Goal: Book appointment/travel/reservation

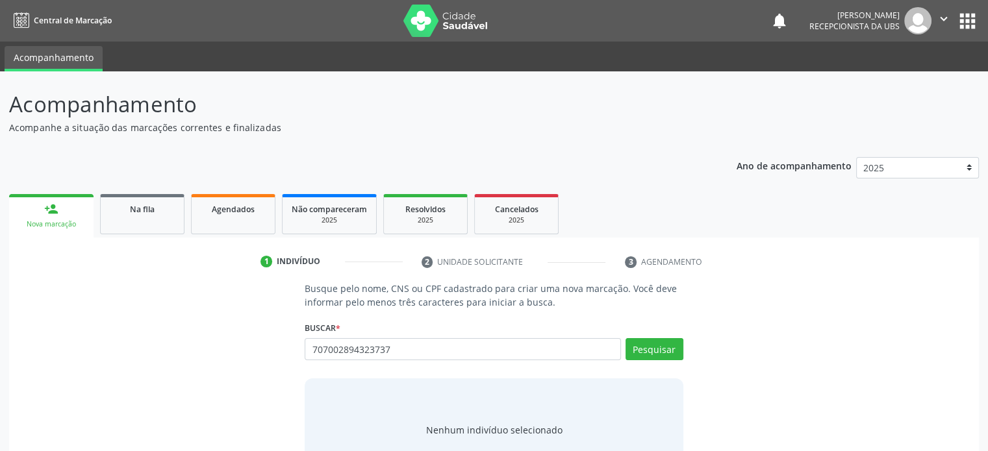
scroll to position [49, 0]
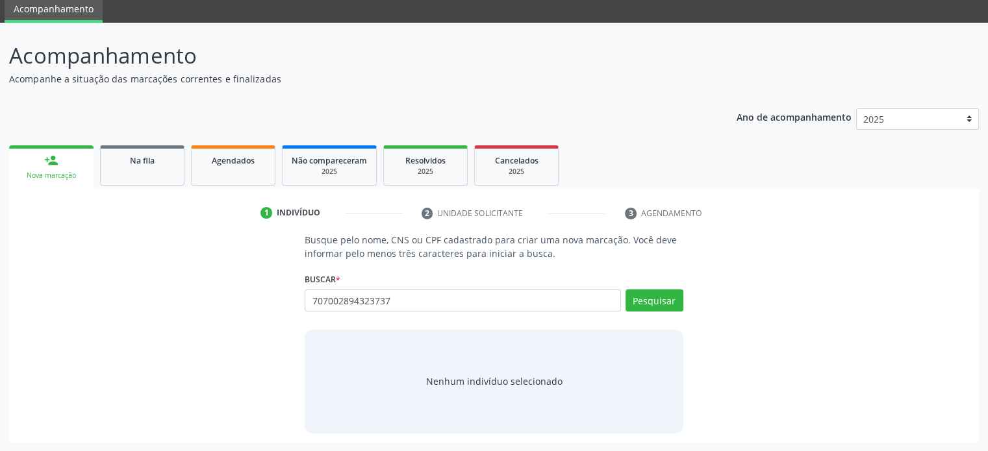
drag, startPoint x: 410, startPoint y: 302, endPoint x: 284, endPoint y: 296, distance: 125.5
click at [284, 296] on div "Busque pelo nome, CNS ou CPF cadastrado para criar uma nova marcação. Você deve…" at bounding box center [493, 333] width 951 height 200
type input "707002894323737"
click at [648, 300] on button "Pesquisar" at bounding box center [654, 301] width 58 height 22
type input "707002894323737"
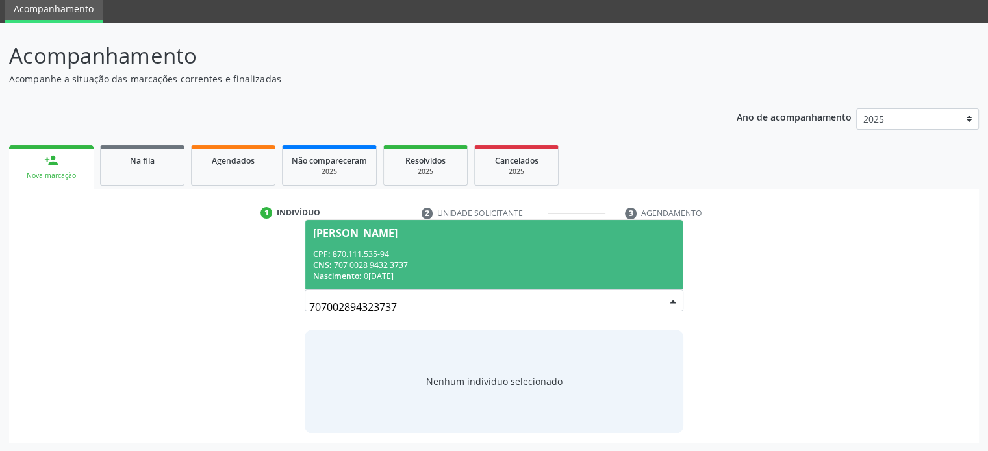
click at [403, 244] on span "[PERSON_NAME] CPF: 870.111.535-94 CNS: 707 0028 9432 3737 Nascimento: 0[DATE]" at bounding box center [493, 254] width 377 height 69
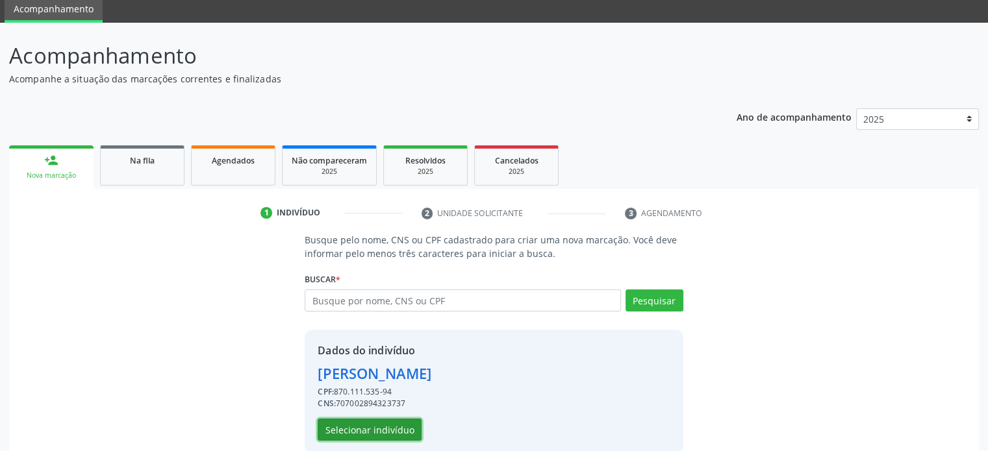
click at [379, 427] on button "Selecionar indivíduo" at bounding box center [370, 430] width 104 height 22
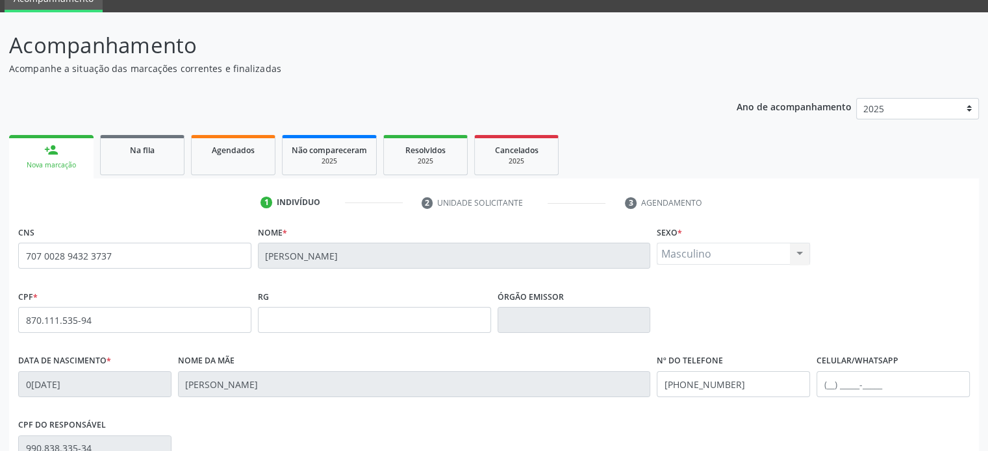
scroll to position [252, 0]
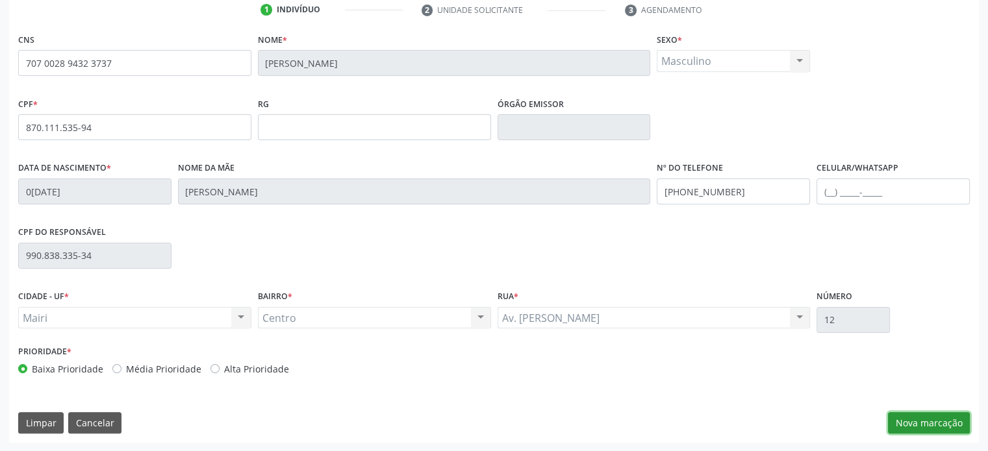
click at [942, 424] on button "Nova marcação" at bounding box center [929, 423] width 82 height 22
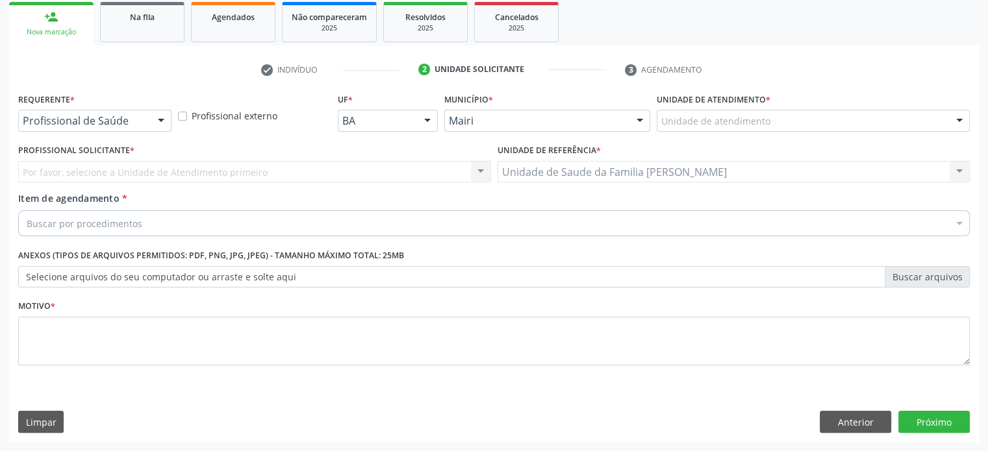
scroll to position [192, 0]
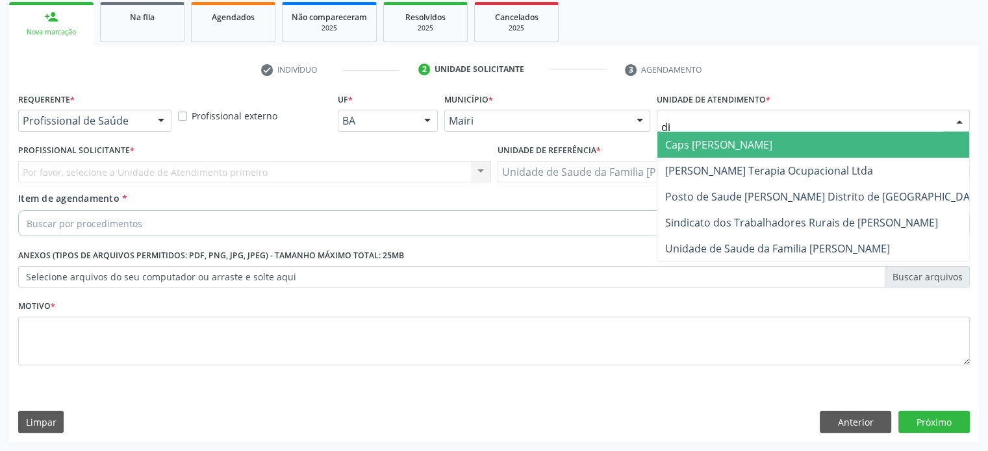
type input "dil"
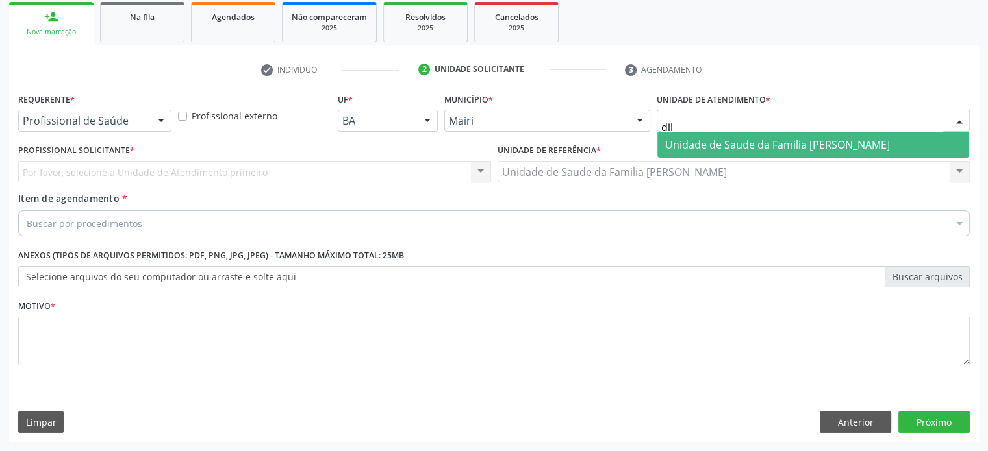
click at [718, 140] on span "Unidade de Saude da Familia [PERSON_NAME]" at bounding box center [777, 145] width 225 height 14
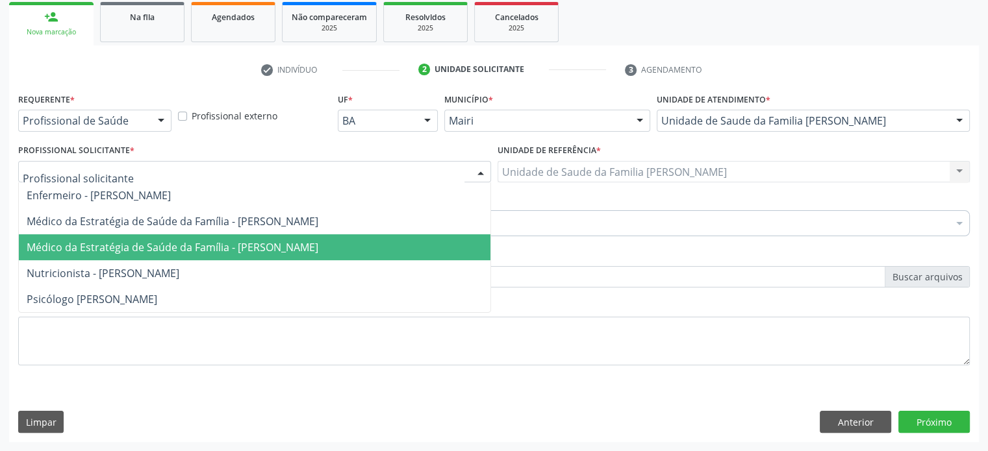
click at [140, 246] on span "Médico da Estratégia de Saúde da Família - [PERSON_NAME]" at bounding box center [173, 247] width 292 height 14
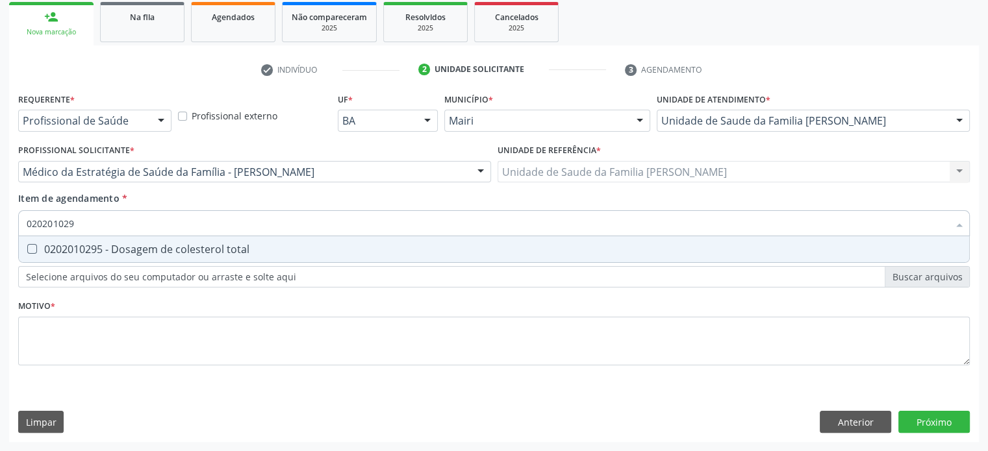
type input "0202010295"
click at [164, 247] on div "0202010295 - Dosagem de colesterol total" at bounding box center [494, 249] width 935 height 10
checkbox total "true"
type input "02020102"
checkbox total "false"
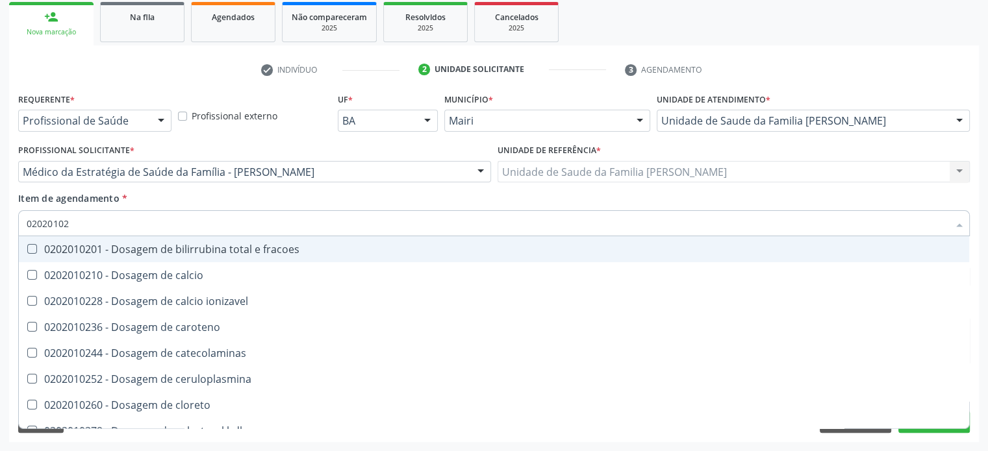
type input "0202010"
checkbox total "false"
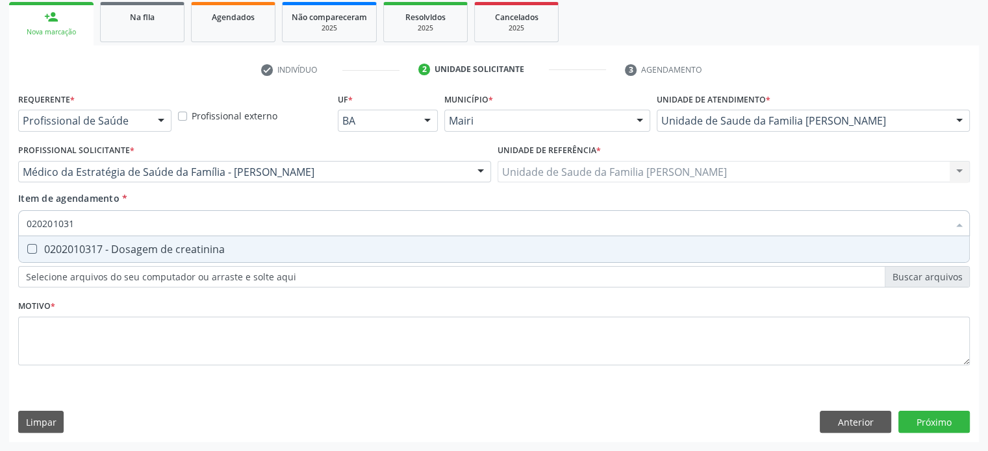
type input "0202010317"
click at [164, 247] on div "0202010317 - Dosagem de creatinina" at bounding box center [494, 249] width 935 height 10
checkbox creatinina "true"
type input "02020103"
checkbox creatinina "false"
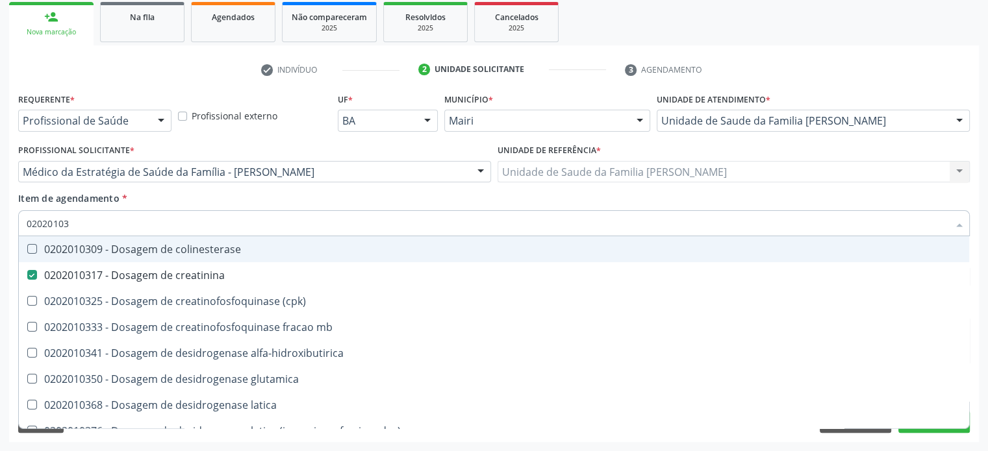
type input "0202010"
checkbox creatinina "false"
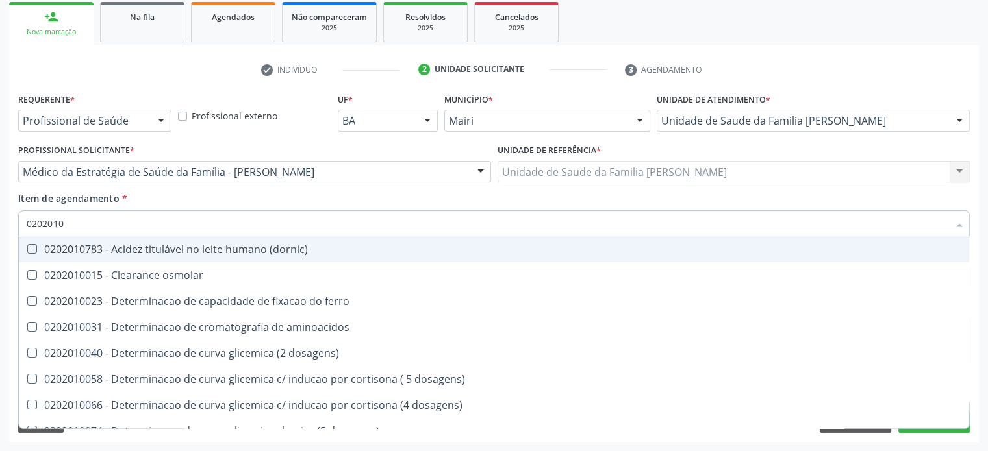
scroll to position [192, 0]
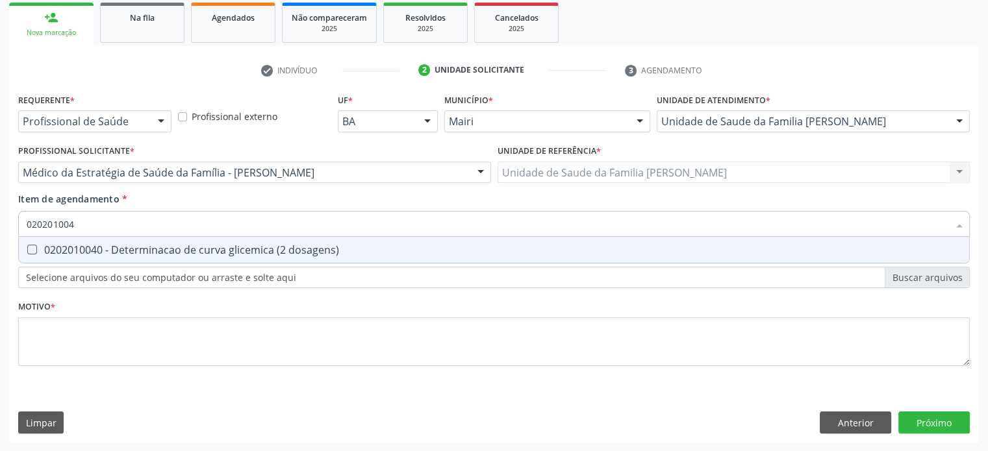
type input "0202010040"
click at [164, 247] on div "0202010040 - Determinacao de curva glicemica (2 dosagens)" at bounding box center [494, 250] width 935 height 10
checkbox dosagens\) "true"
type input "02020100"
checkbox dosagens\) "false"
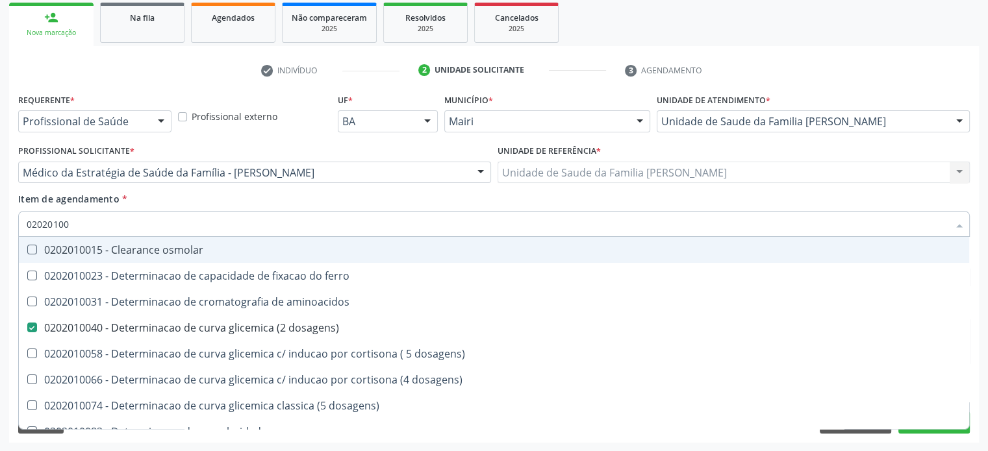
type input "0202010"
checkbox dosagens\) "false"
checkbox dosagens\) "true"
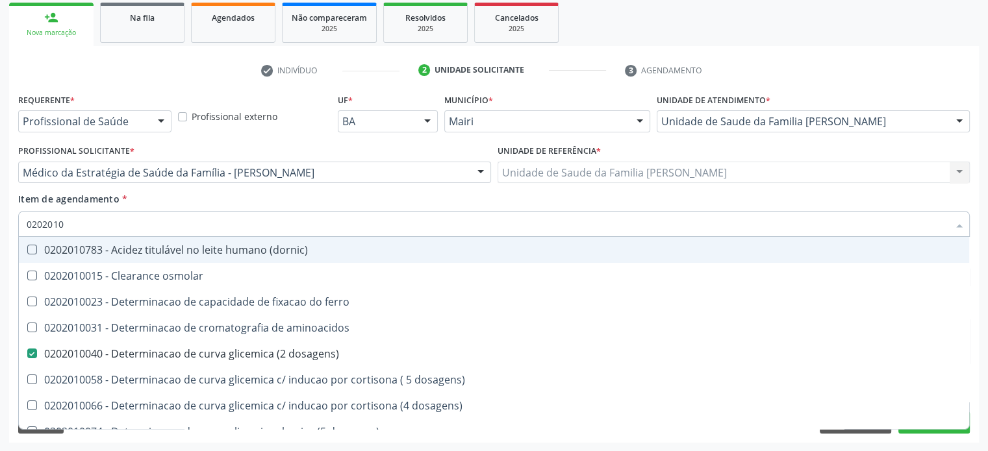
type input "02020106"
checkbox dosagens\) "false"
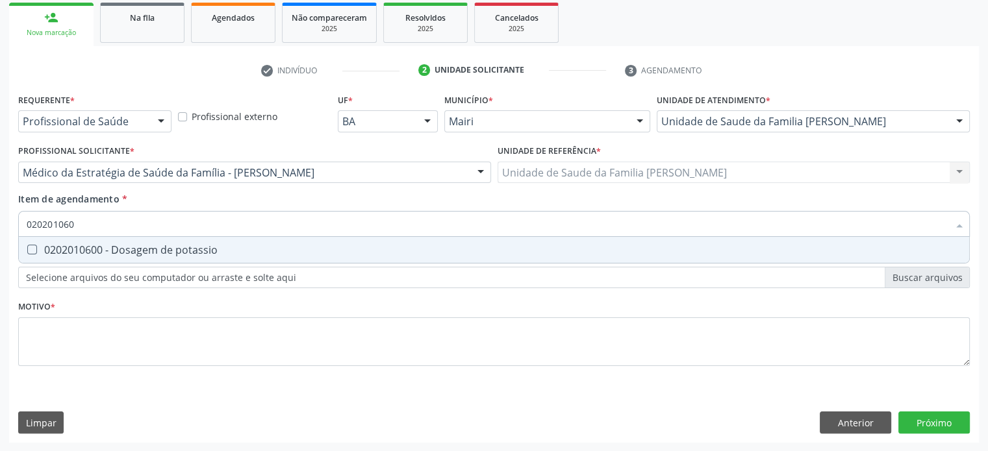
type input "0202010600"
click at [164, 247] on div "0202010600 - Dosagem de potassio" at bounding box center [494, 250] width 935 height 10
checkbox potassio "true"
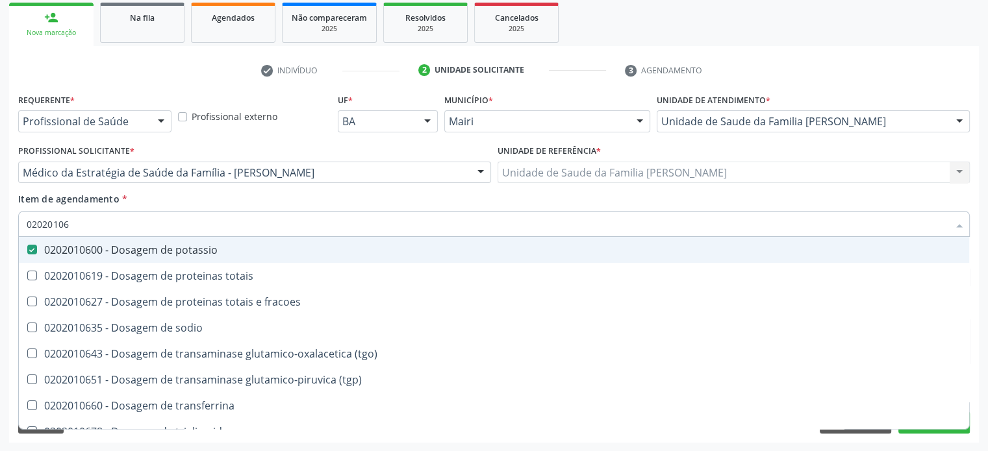
type input "020201067"
checkbox potassio "false"
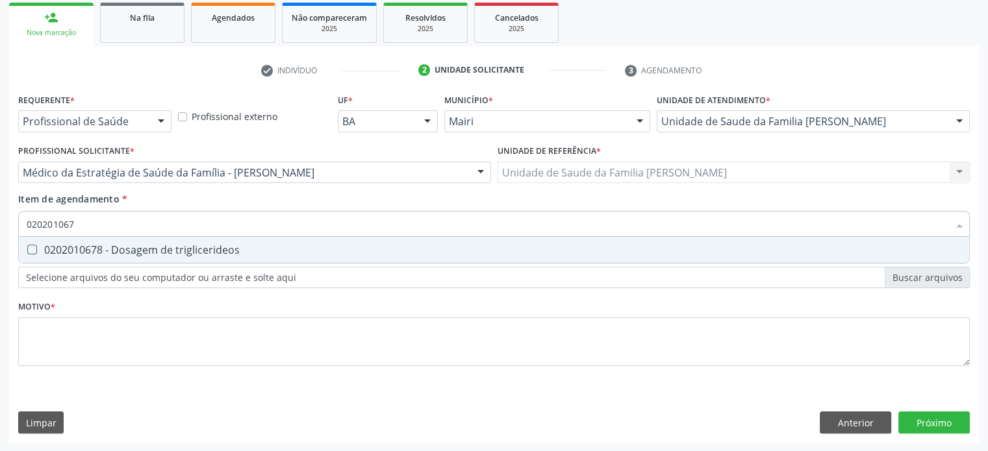
type input "0202010678"
click at [164, 247] on div "0202010678 - Dosagem de triglicerideos" at bounding box center [494, 250] width 935 height 10
checkbox triglicerideos "true"
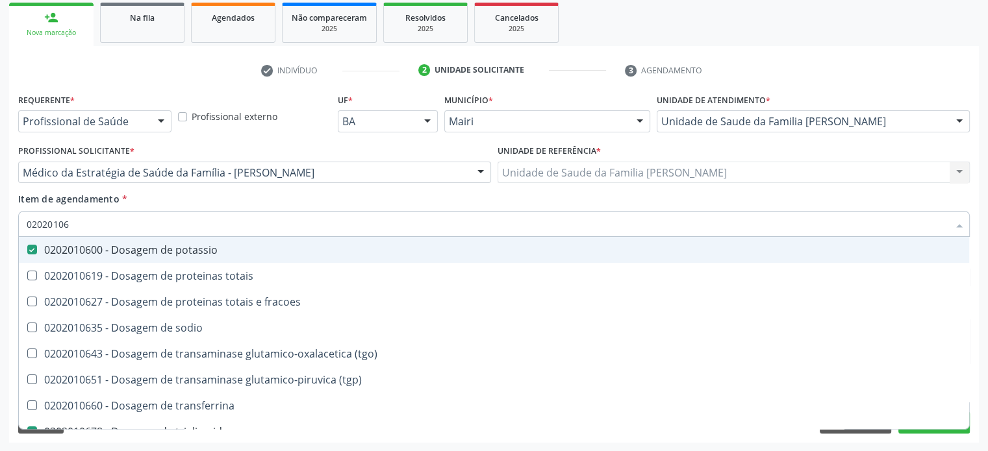
type input "0202010"
checkbox potassio "false"
checkbox \(tgo\) "true"
checkbox triglicerideos "false"
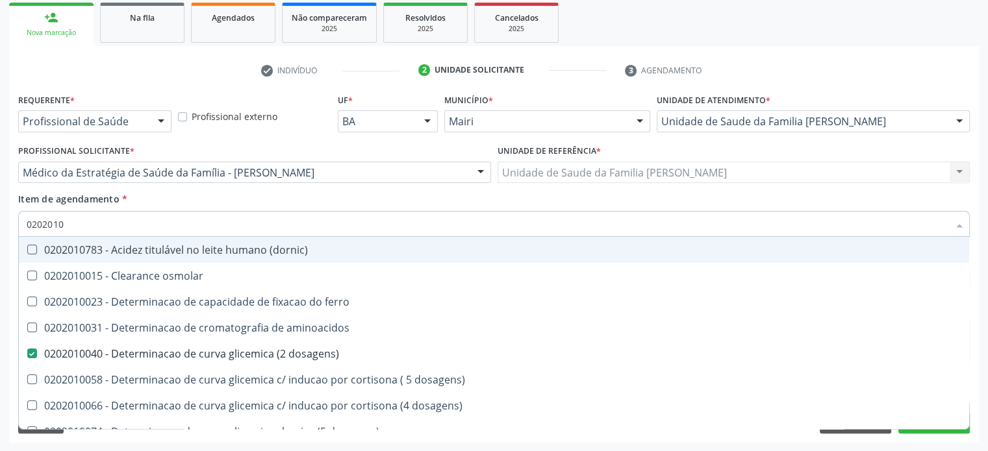
type input "020201"
checkbox total "false"
checkbox creatinina "false"
checkbox latica "true"
checkbox ferritina "true"
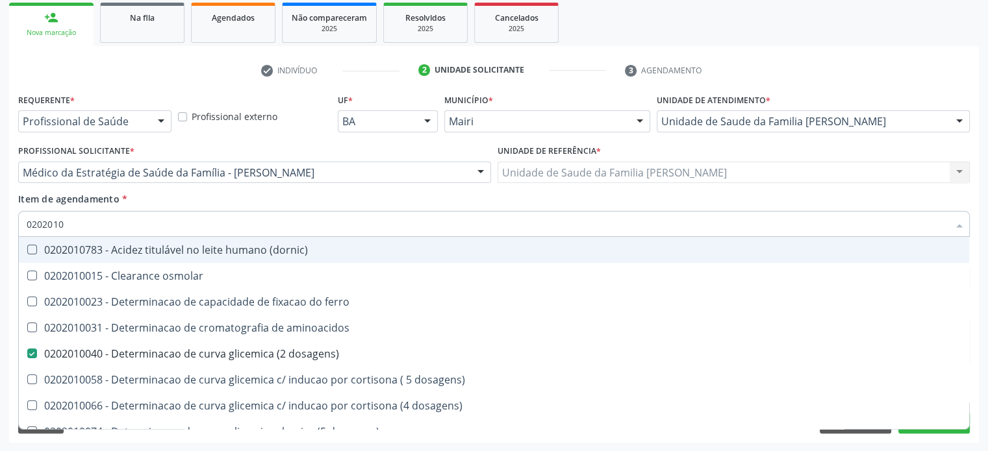
checkbox potassio "false"
checkbox triglicerideos "false"
checkbox ureia "true"
type input "02020"
checkbox dosagens\) "false"
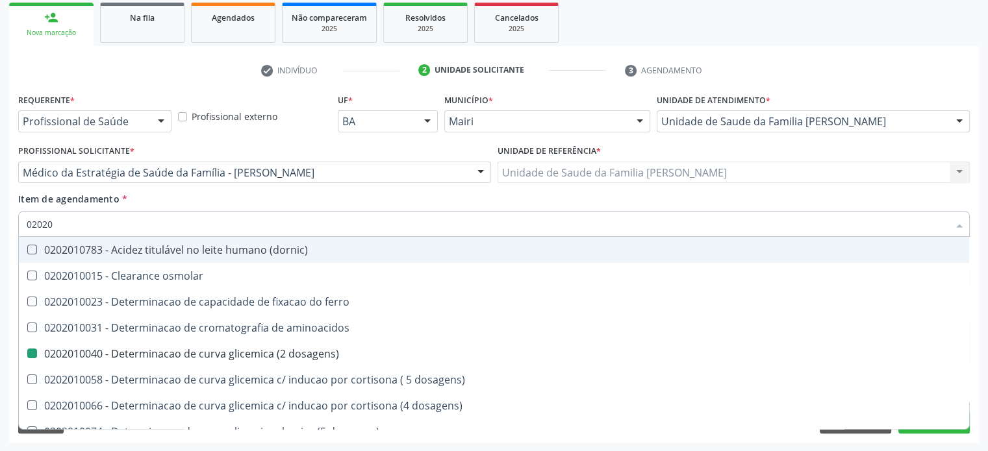
checkbox total "false"
checkbox creatinina "false"
checkbox alfa-hidroxibutirica "true"
checkbox potassio "false"
checkbox triglicerideos "false"
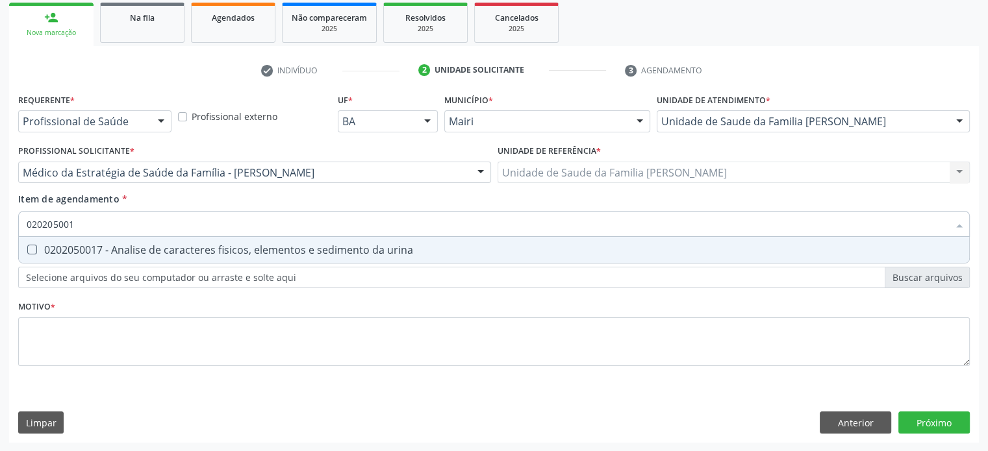
type input "0202050017"
click at [164, 247] on div "0202050017 - Analise de caracteres fisicos, elementos e sedimento da urina" at bounding box center [494, 250] width 935 height 10
checkbox urina "true"
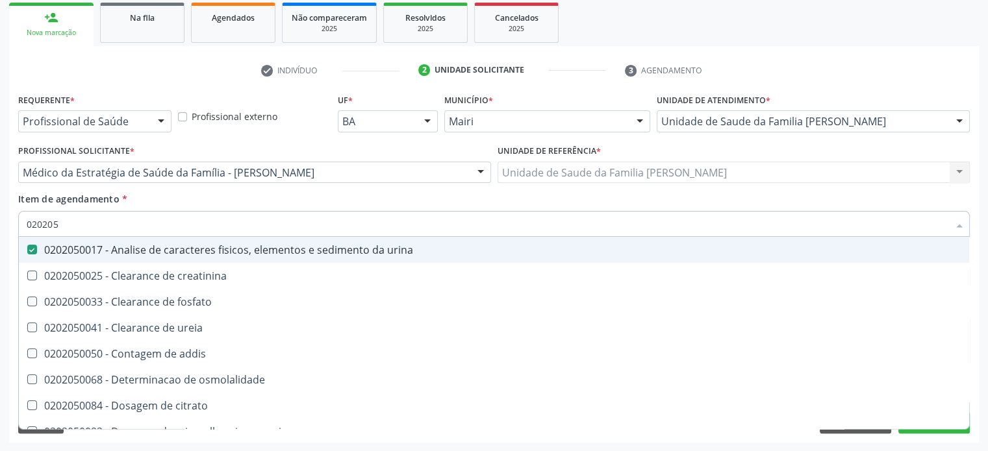
type input "02020"
checkbox urina "false"
checkbox ureia "true"
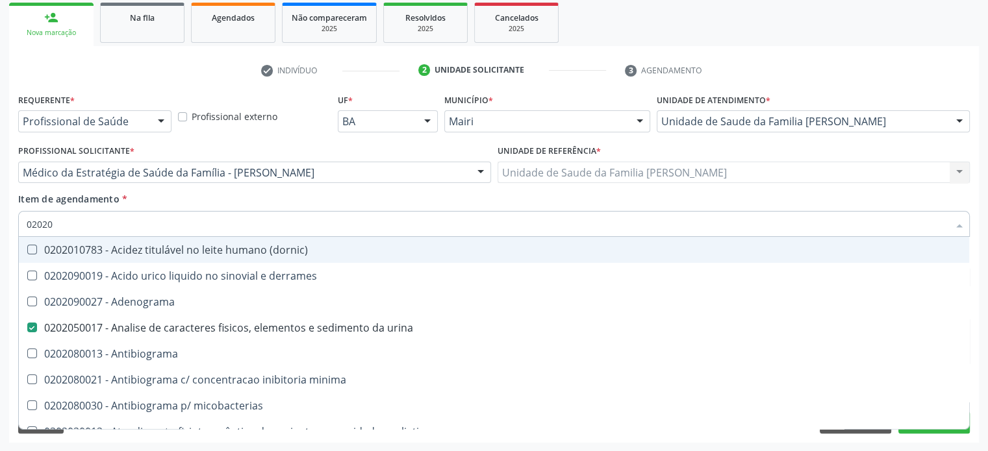
type input "020201"
checkbox urina "false"
checkbox Antibiograma "true"
checkbox htlv-1 "true"
checkbox \(ch50\) "true"
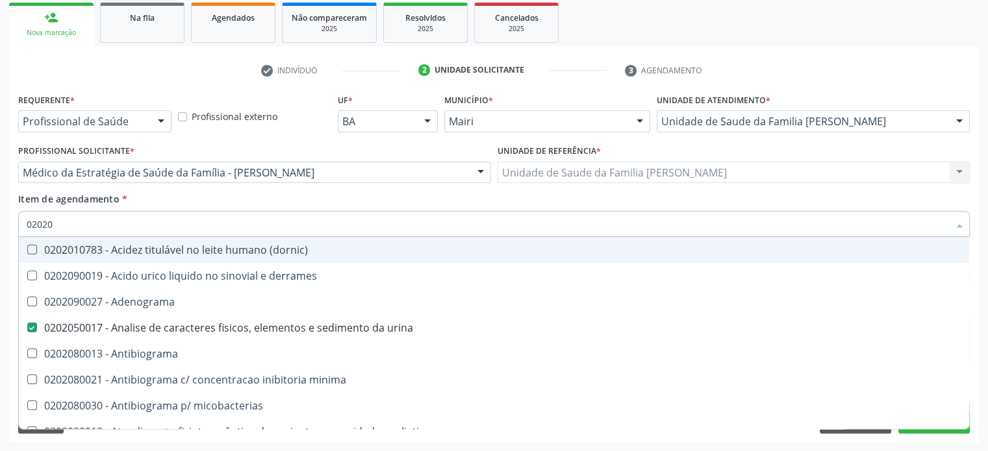
checkbox dosagens\) "false"
checkbox d "true"
checkbox mandelico "true"
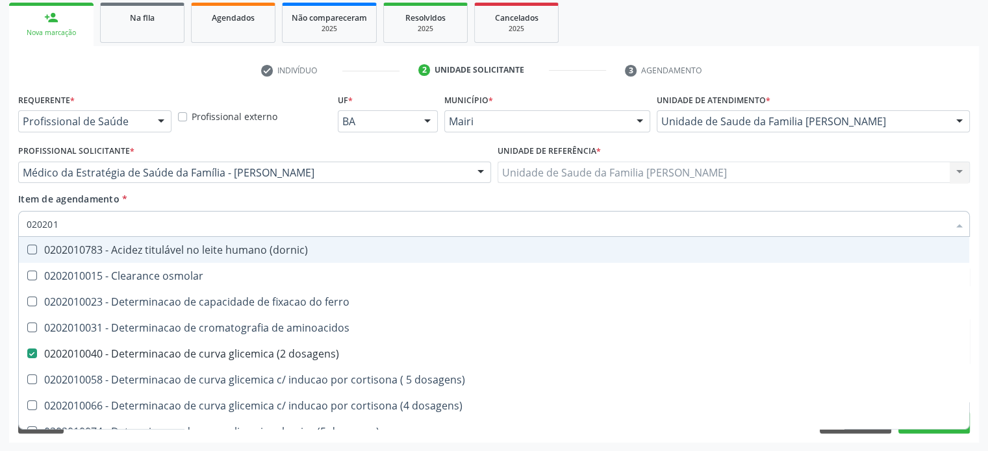
type input "0202010"
checkbox ionizavel "true"
checkbox catecolaminas "true"
checkbox total "false"
checkbox creatinina "false"
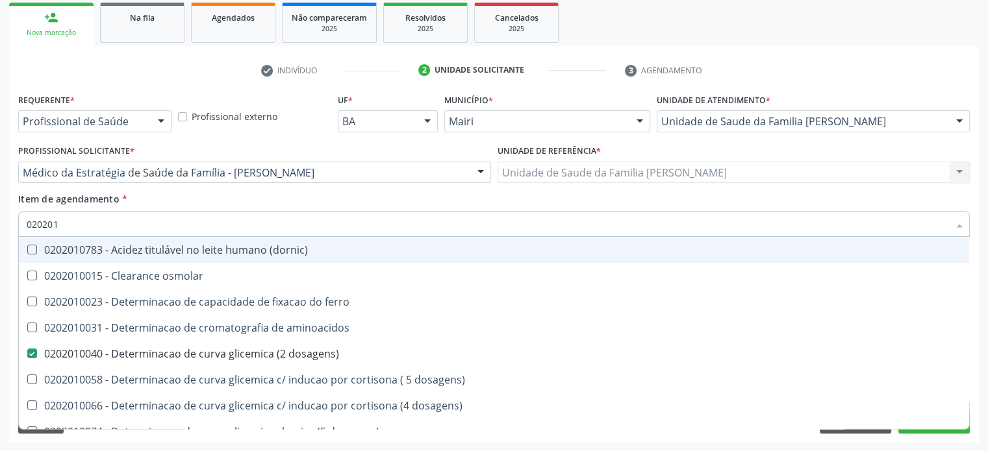
checkbox hidroxiprolina "true"
checkbox piruvato "true"
checkbox potassio "false"
type input "02020104"
checkbox dosagens\) "false"
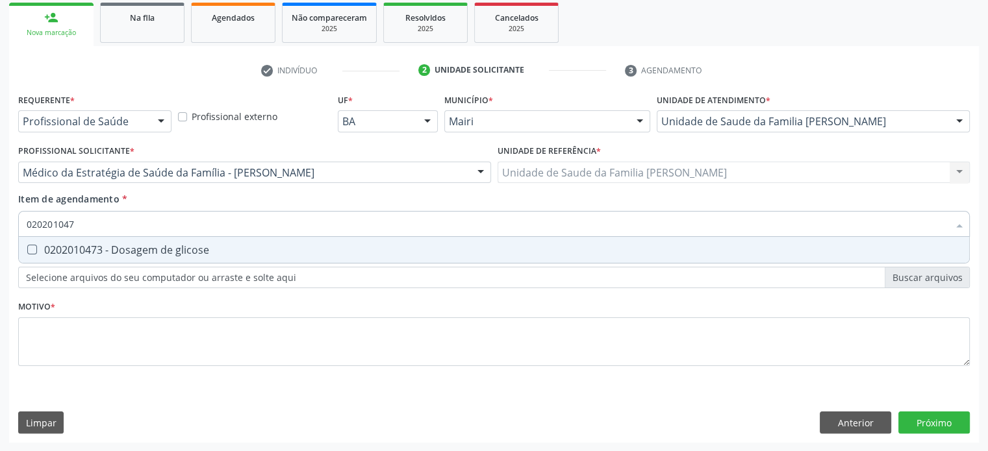
type input "0202010473"
click at [164, 247] on div "0202010473 - Dosagem de glicose" at bounding box center [494, 250] width 935 height 10
checkbox glicose "true"
type input "02020104"
checkbox glicose "false"
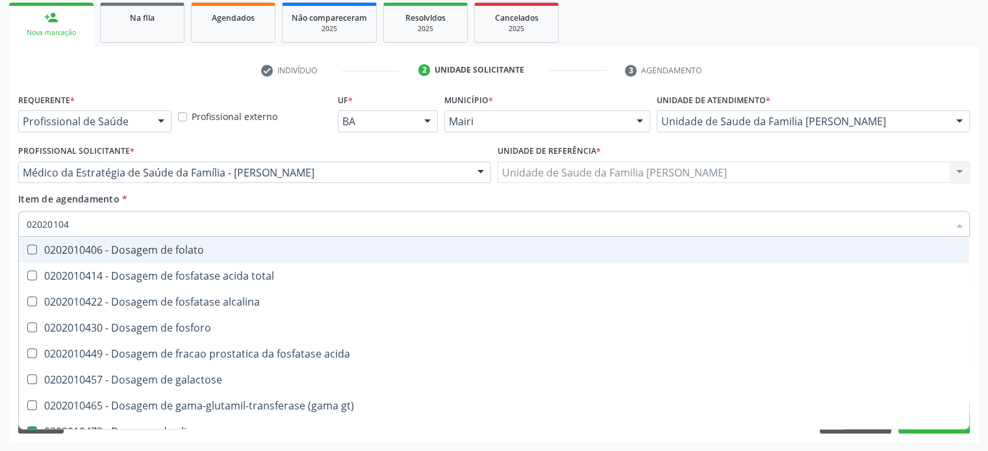
type input "0202010"
checkbox acida "true"
checkbox glicose "false"
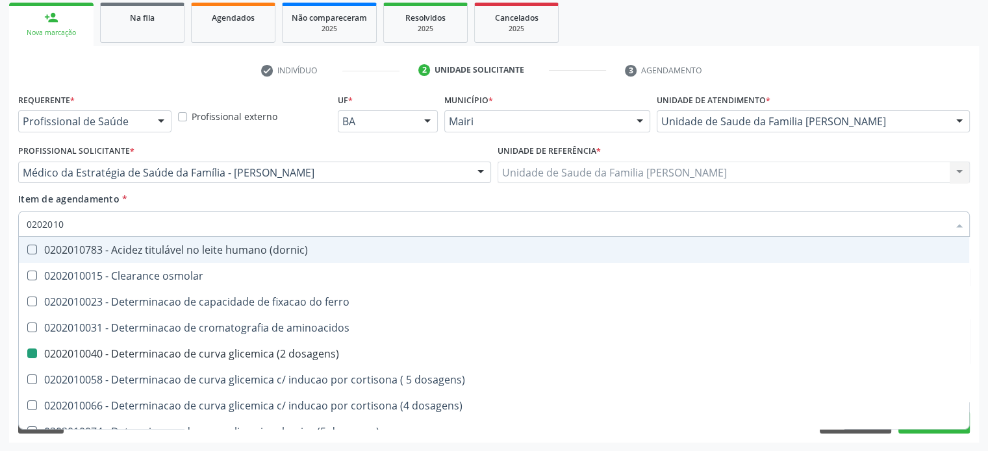
type input "02020102"
checkbox dosagens\) "false"
checkbox ivy "true"
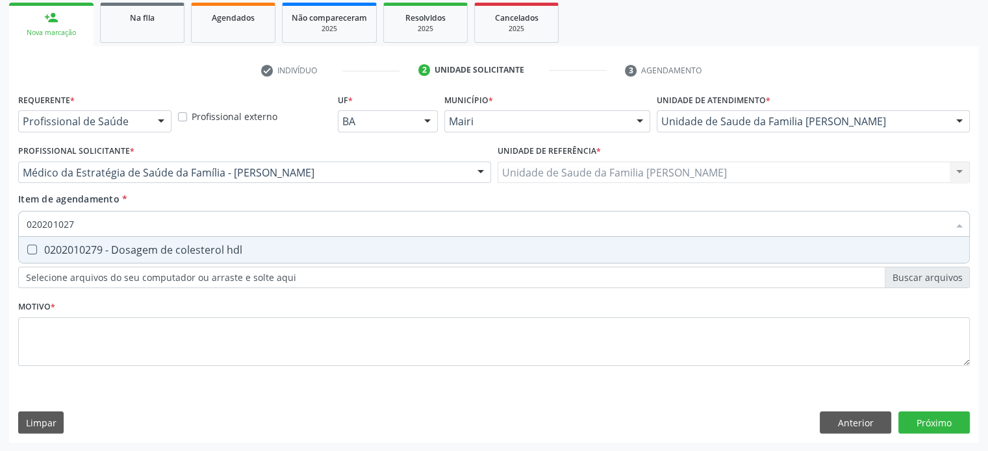
type input "0202010279"
click at [171, 250] on div "0202010279 - Dosagem de colesterol hdl" at bounding box center [494, 250] width 935 height 10
checkbox hdl "true"
type input "02020102"
checkbox hdl "false"
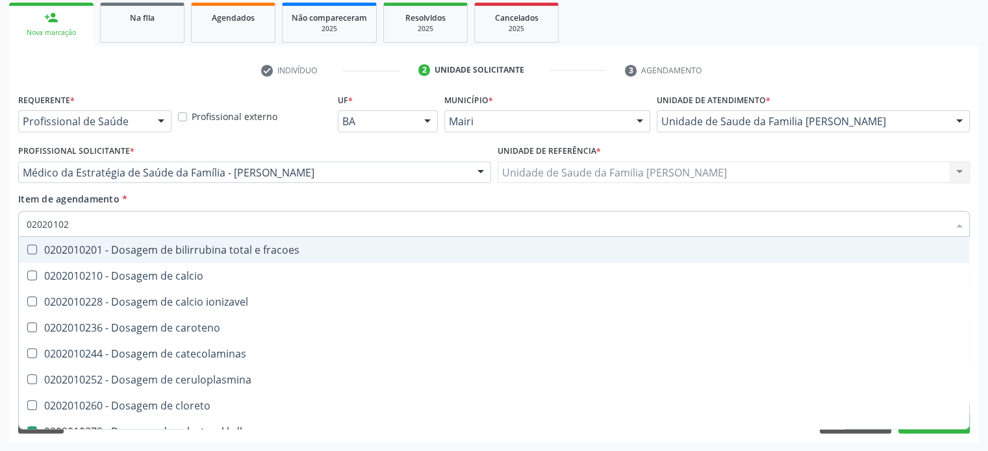
type input "0202010"
checkbox catecolaminas "true"
checkbox hdl "false"
checkbox total "false"
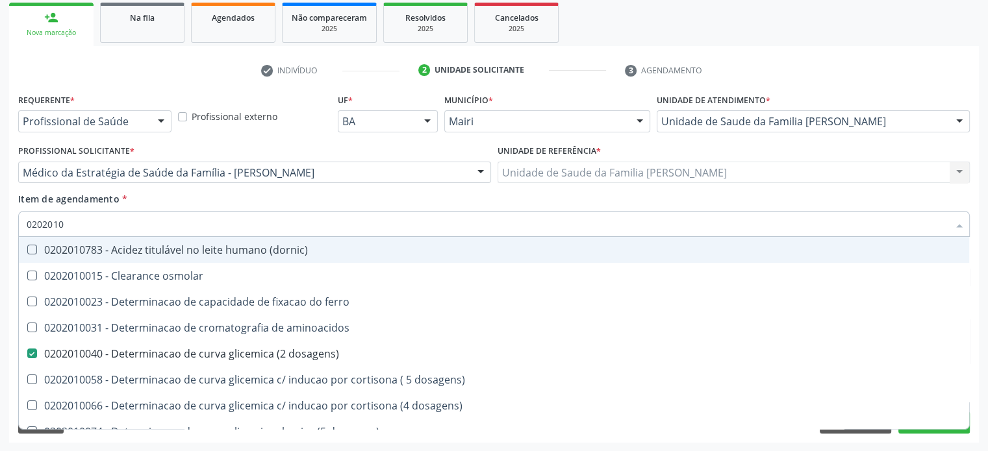
type input "02020105"
checkbox dosagens\) "false"
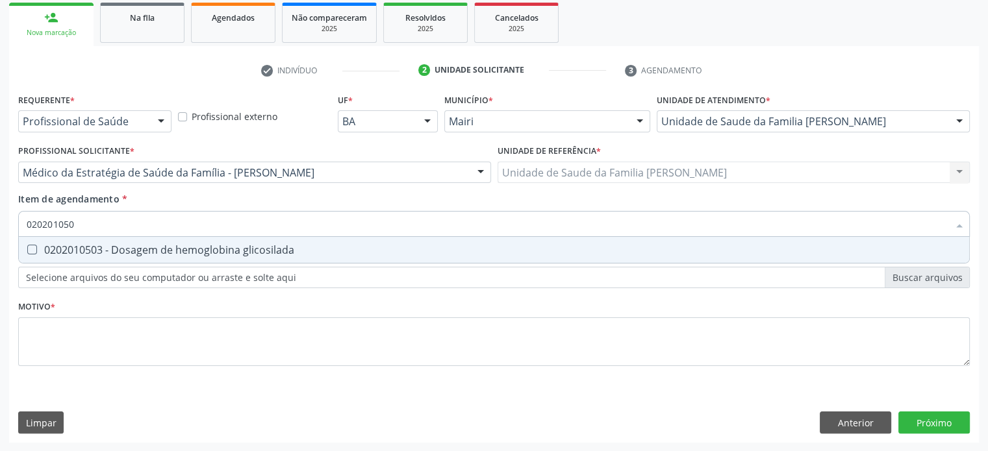
type input "0202010503"
click at [171, 250] on div "0202010503 - Dosagem de hemoglobina glicosilada" at bounding box center [494, 250] width 935 height 10
checkbox glicosilada "true"
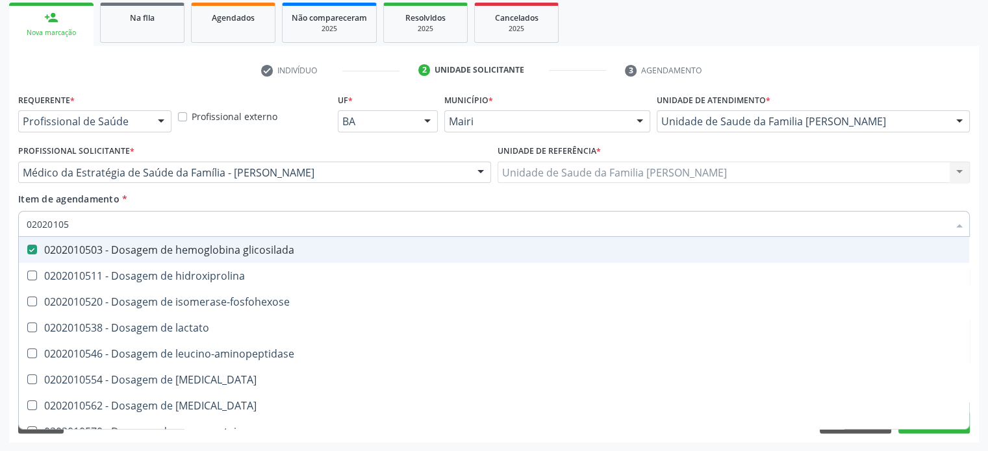
type input "0202010"
checkbox glicosilada "false"
checkbox leucino-aminopeptidase "true"
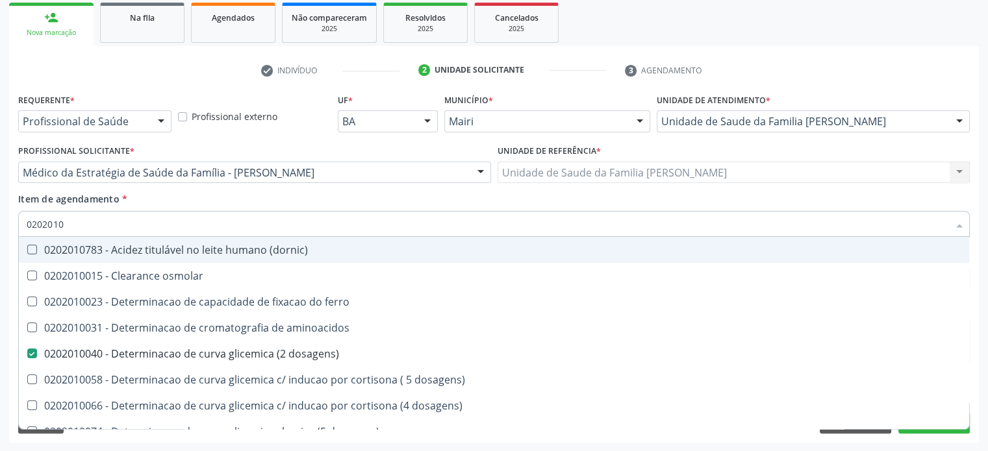
type input "02020102"
checkbox dosagens\) "false"
checkbox dosagens\) "true"
checkbox ivy "true"
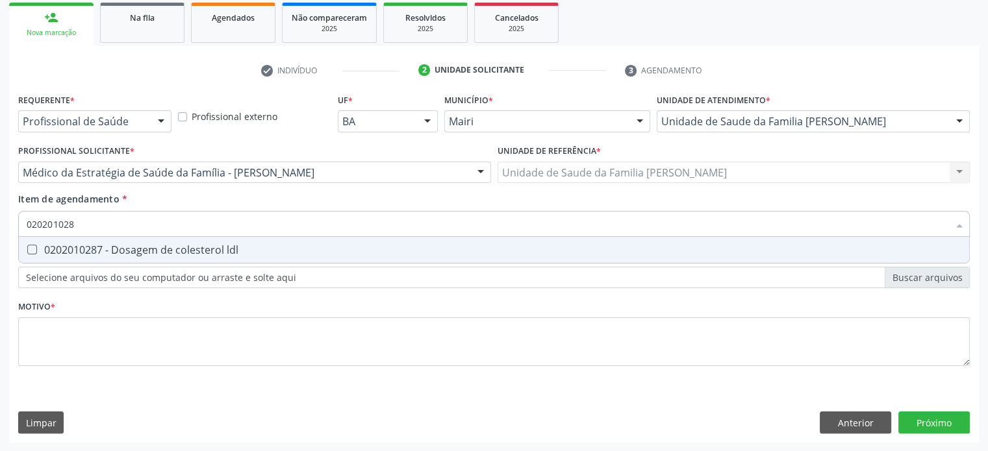
type input "0202010287"
click at [183, 254] on div "0202010287 - Dosagem de colesterol ldl" at bounding box center [494, 250] width 935 height 10
checkbox ldl "true"
type input "02020102"
checkbox ldl "false"
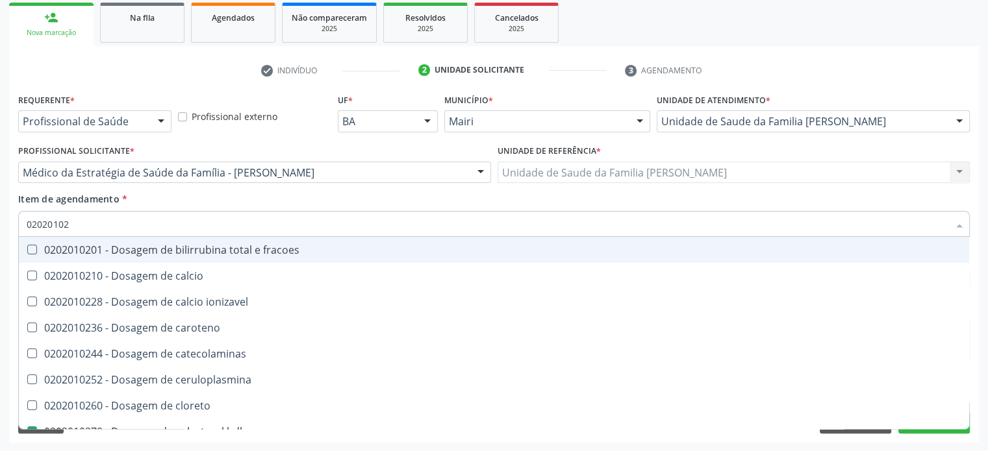
type input "0202010"
checkbox catecolaminas "true"
checkbox hdl "false"
checkbox ldl "false"
checkbox total "false"
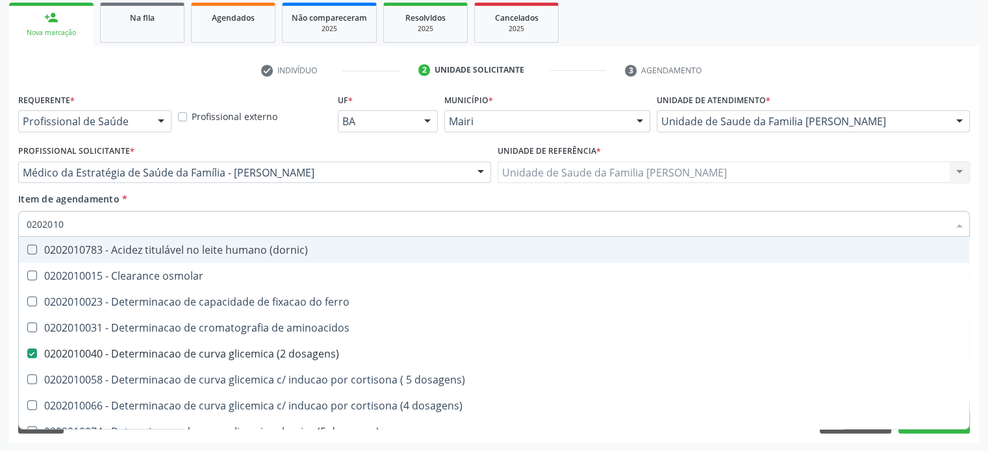
type input "020201"
checkbox hdl "false"
checkbox ldl "false"
checkbox total "false"
checkbox creatinina "false"
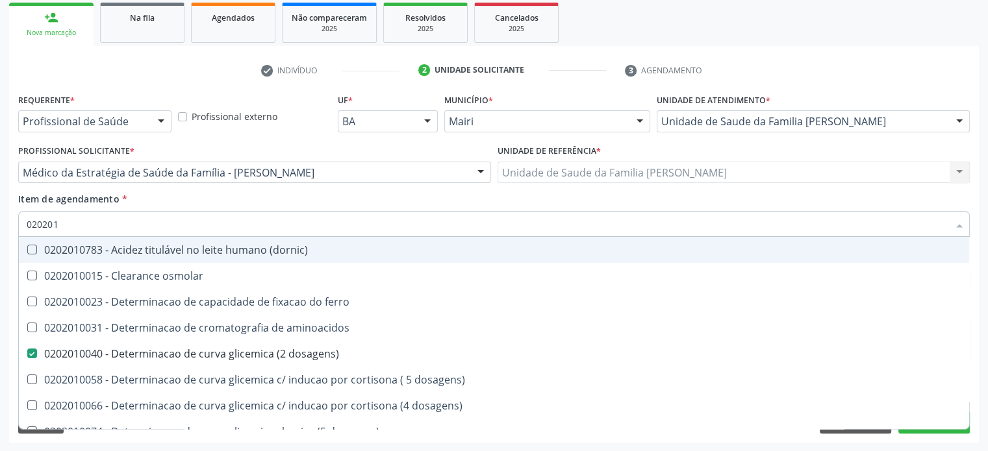
checkbox alfa-hidroxibutirica "true"
checkbox glutamica "true"
checkbox latica "true"
checkbox ferritina "true"
checkbox glicose "false"
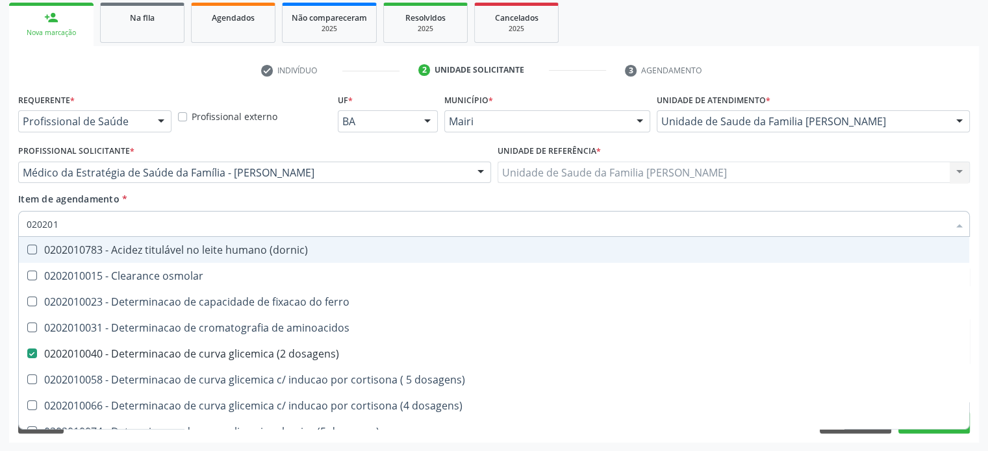
checkbox glicosilada "false"
checkbox magnesio "true"
checkbox porfirinas "true"
checkbox potassio "false"
checkbox triglicerideos "false"
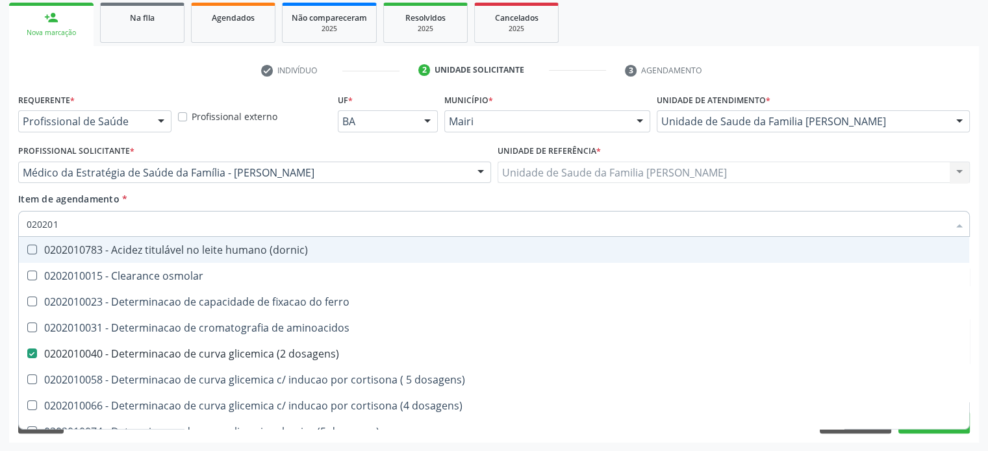
checkbox ureia "true"
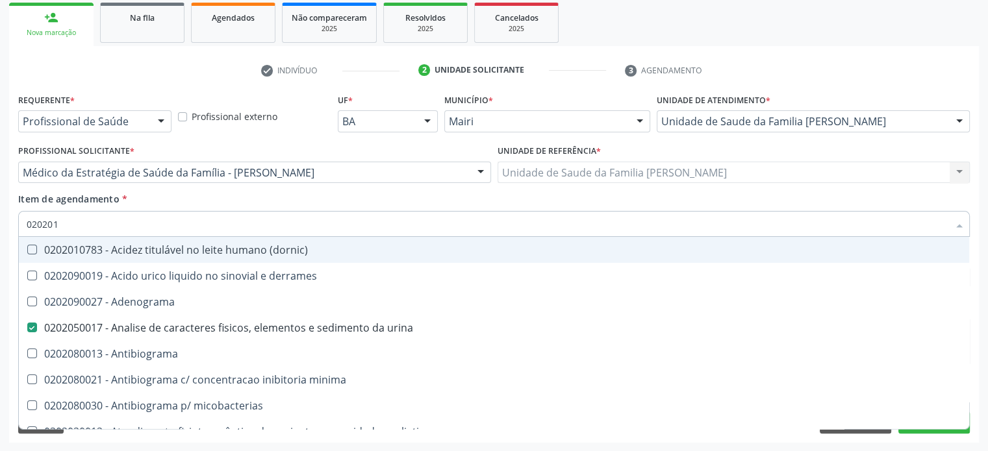
type input "02020"
checkbox urina "true"
checkbox Antibiograma "false"
checkbox \(qualitativo\) "false"
checkbox molecular "false"
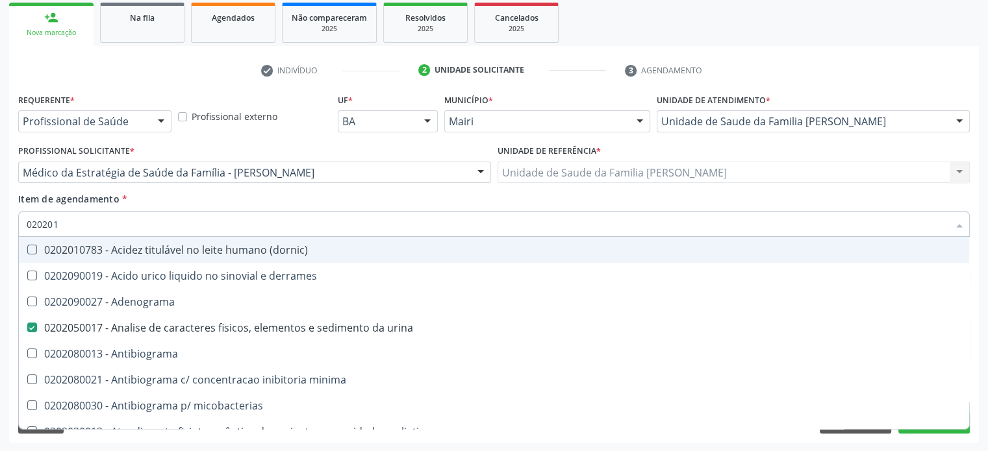
checkbox htlv-1 "false"
checkbox \(ch50\) "false"
checkbox dosagens\) "true"
checkbox -duke "false"
checkbox trombina "false"
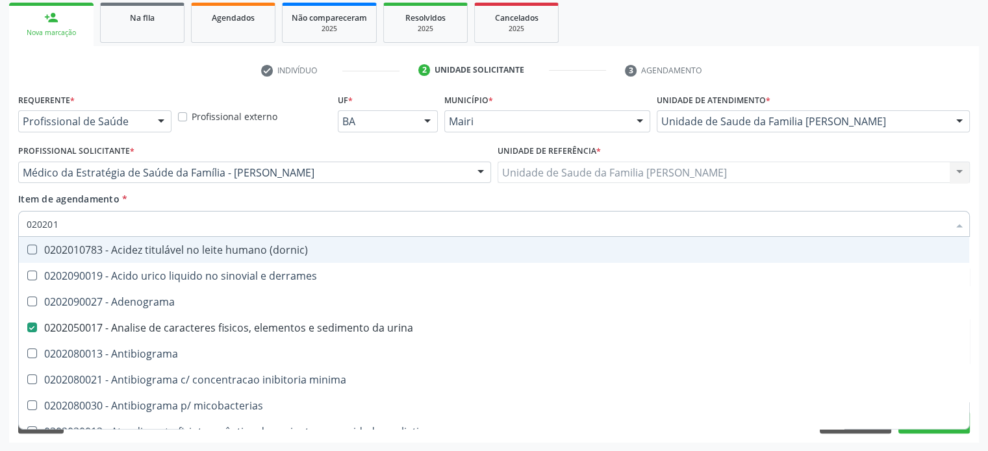
checkbox d "false"
checkbox mandelico "false"
type input "020202"
checkbox urina "false"
checkbox dosagens\) "false"
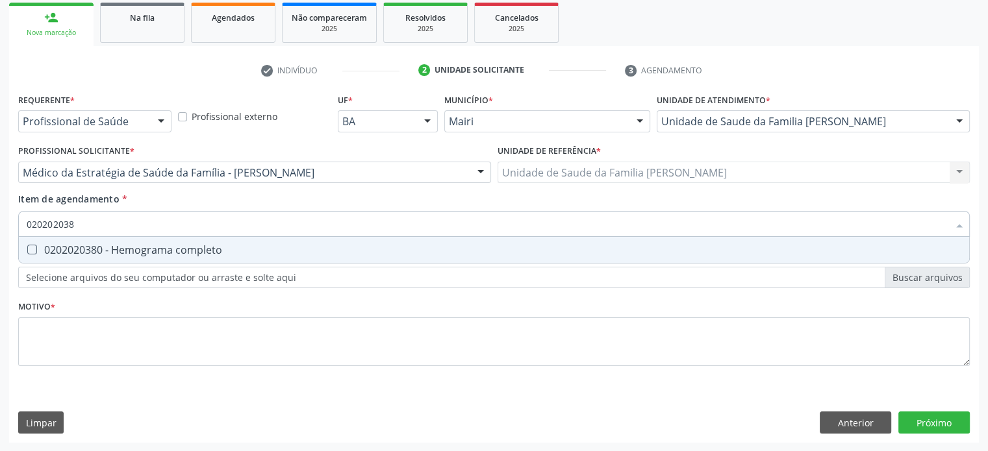
type input "0202020380"
click at [183, 254] on div "0202020380 - Hemograma completo" at bounding box center [494, 250] width 935 height 10
checkbox completo "true"
type input "02020203"
checkbox completo "false"
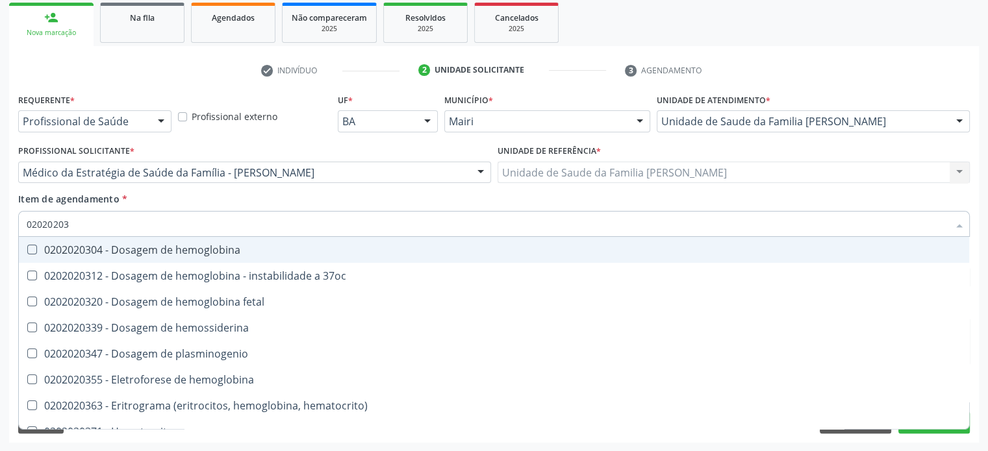
type input "0202020"
checkbox completo "false"
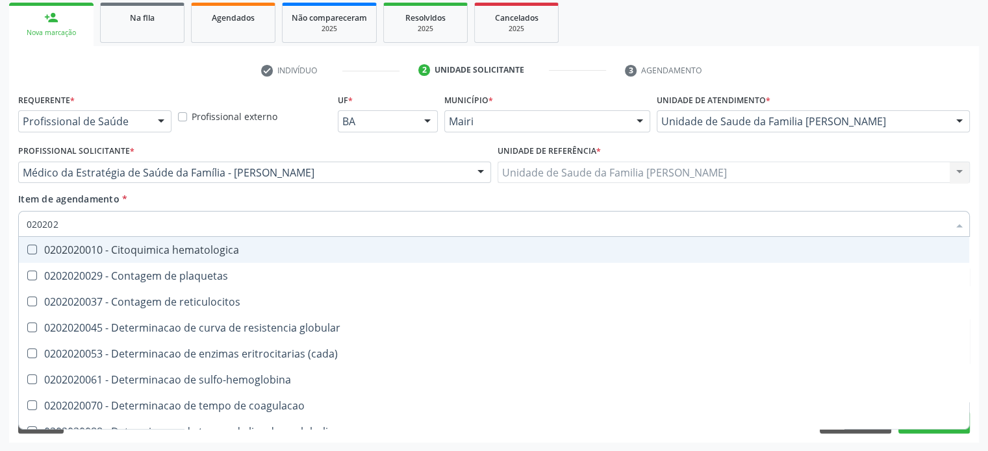
type input "02020"
checkbox globular "true"
checkbox completo "false"
checkbox s "true"
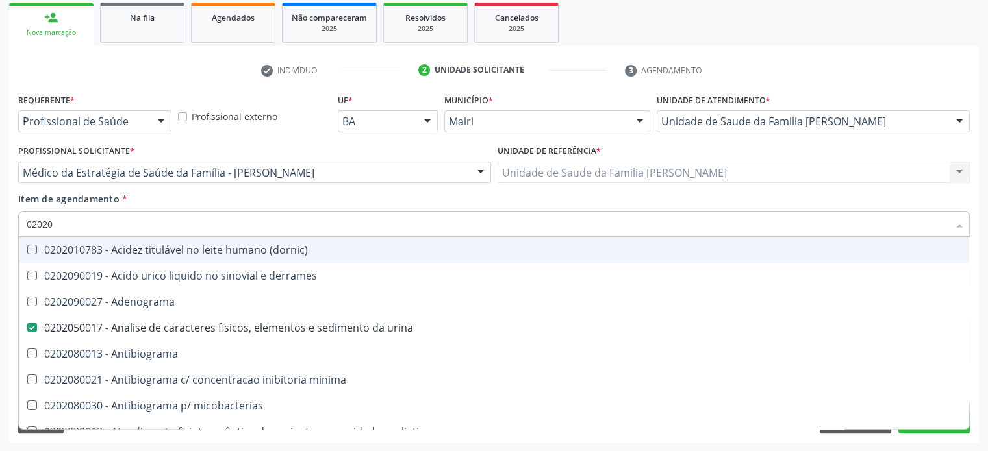
type input "020201"
checkbox urina "false"
checkbox Antibiograma "true"
checkbox \(qualitativo\) "true"
checkbox molecular "true"
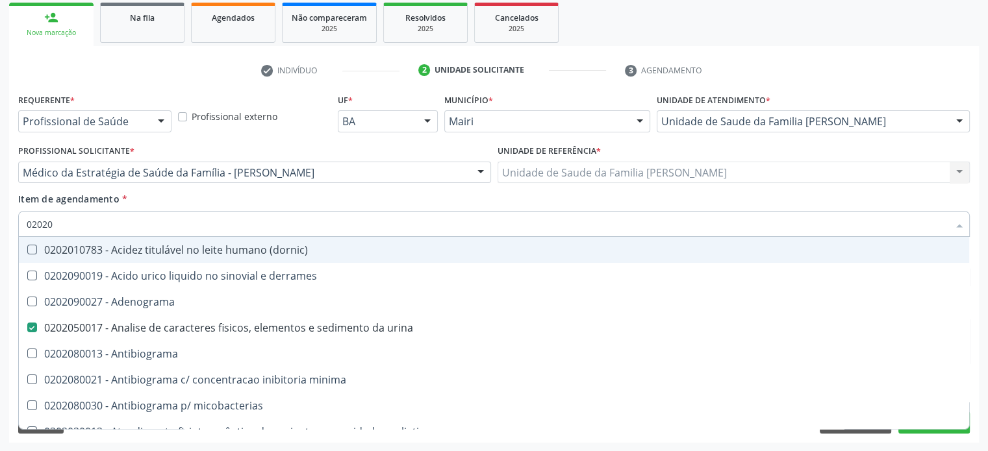
checkbox htlv-1 "true"
checkbox \(ch50\) "true"
checkbox dosagens\) "false"
checkbox -duke "true"
checkbox trombina "true"
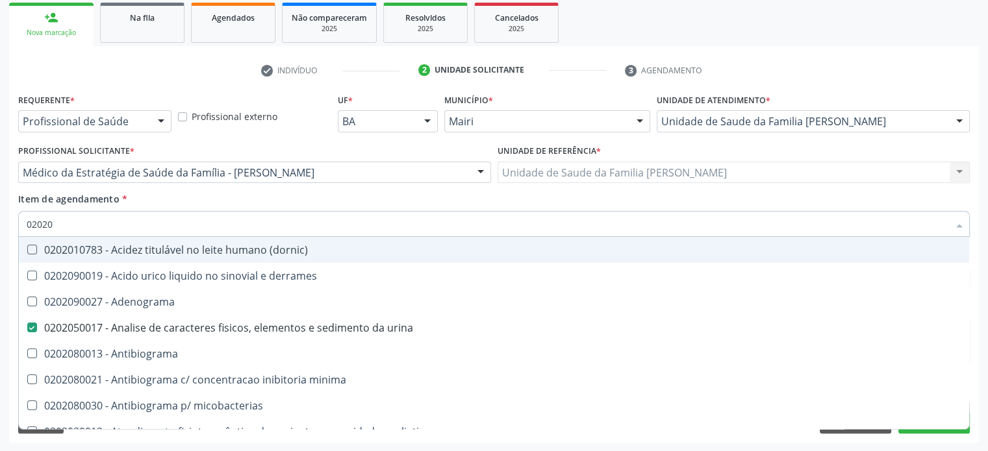
checkbox d "true"
checkbox mandelico "true"
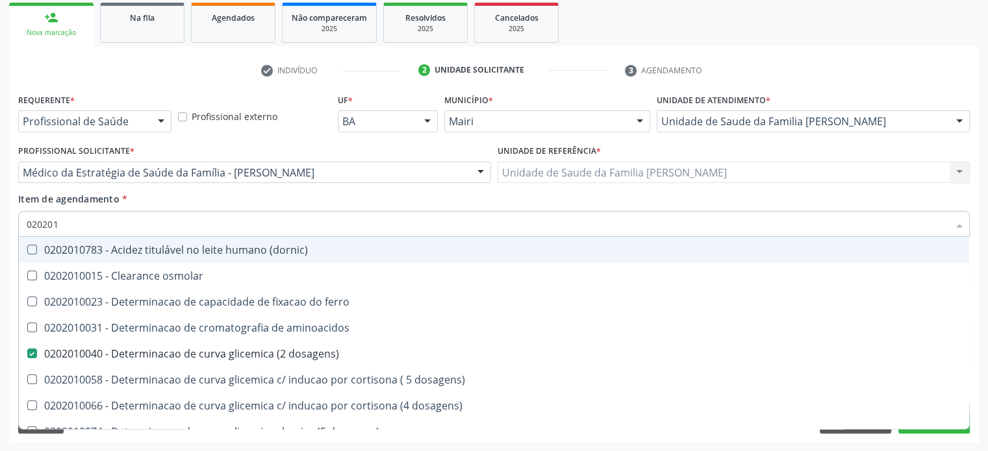
type input "0202010"
checkbox fracoes "true"
checkbox calcio "true"
checkbox ionizavel "true"
checkbox catecolaminas "true"
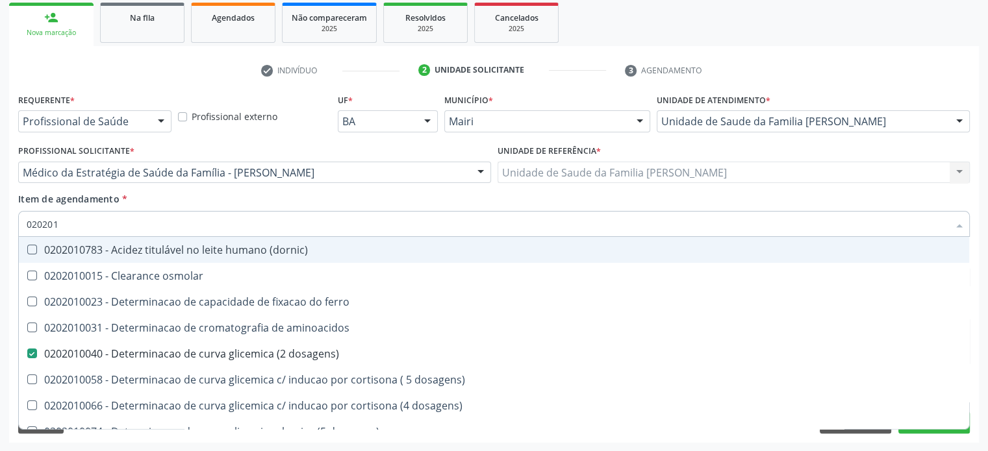
checkbox hdl "false"
checkbox ldl "false"
checkbox total "false"
checkbox creatinina "false"
checkbox ferritina "true"
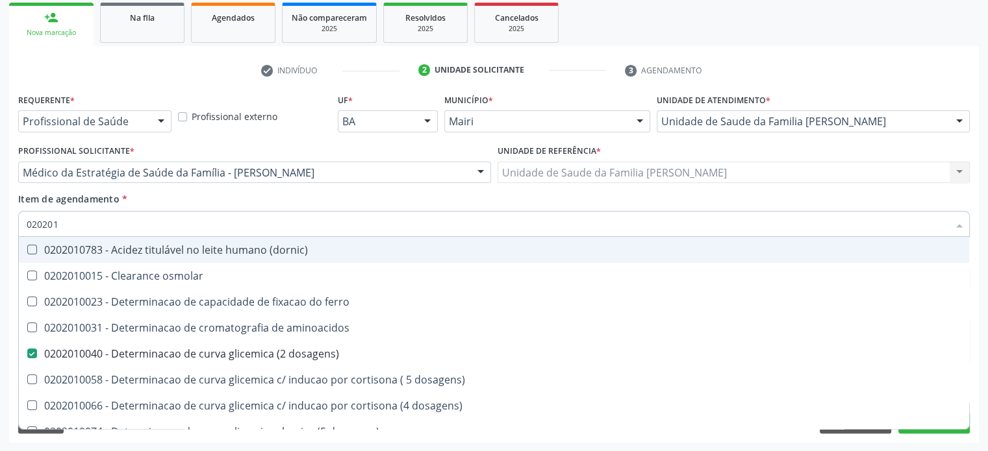
checkbox total "true"
checkbox glicose "false"
checkbox glicosilada "false"
checkbox hidroxiprolina "true"
checkbox piruvato "true"
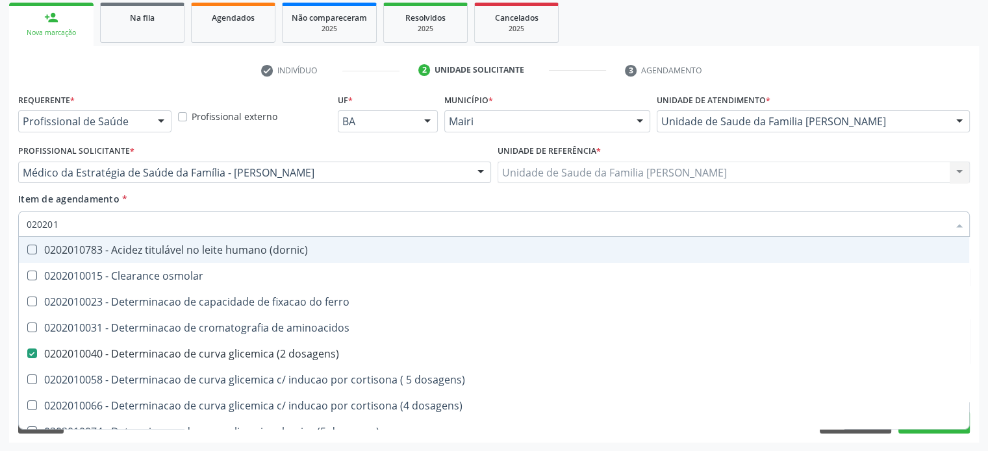
checkbox potassio "false"
type input "02020103"
checkbox osmolar "true"
checkbox dosagens\) "false"
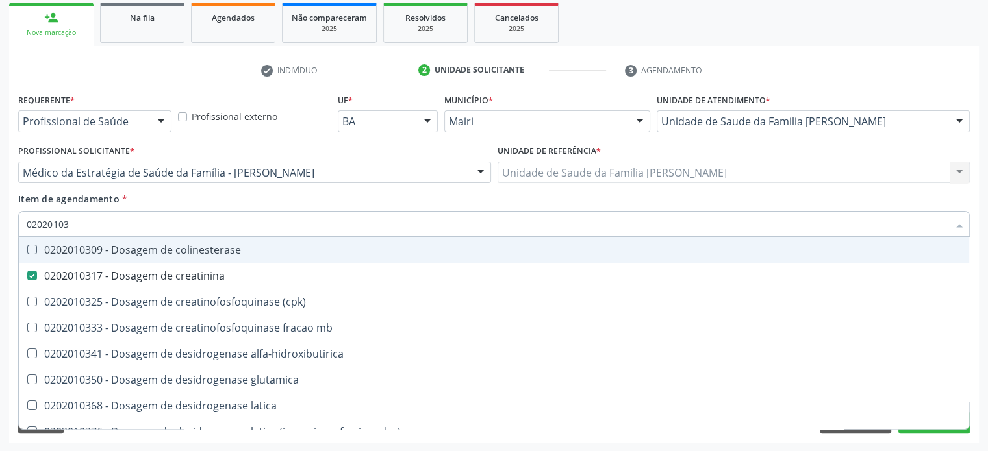
type input "0202010"
checkbox creatinina "false"
checkbox alfa-hidroxibutirica "true"
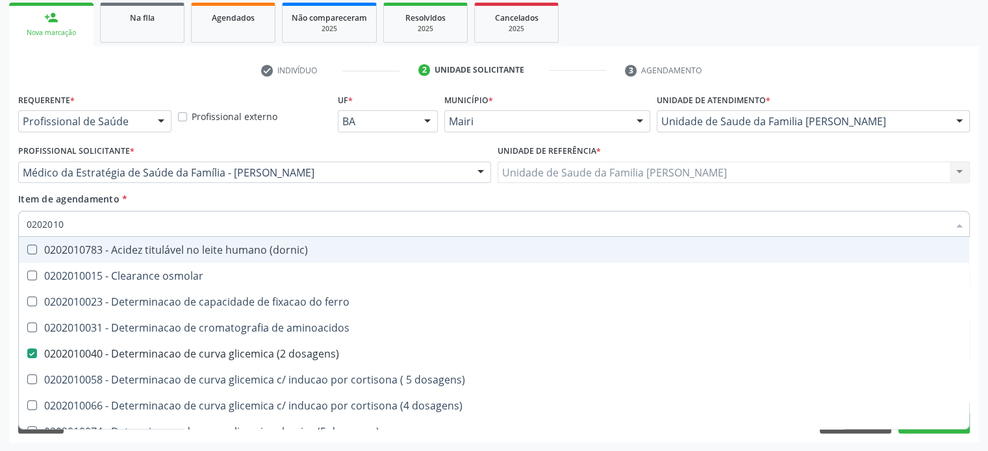
type input "02020106"
checkbox \(dornic\) "true"
checkbox dosagens\) "false"
checkbox dosagens\) "true"
type input "020201065"
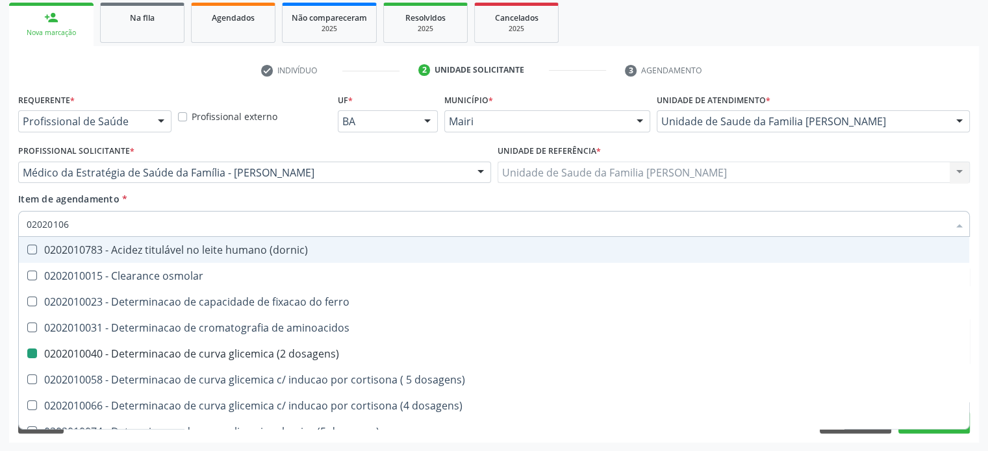
checkbox \(dornic\) "false"
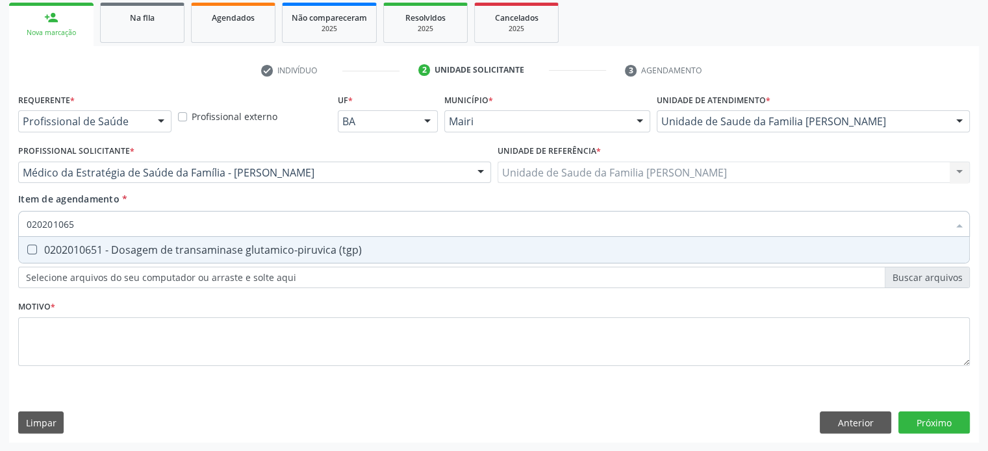
type input "0202010651"
click at [183, 254] on div "0202010651 - Dosagem de transaminase glutamico-piruvica (tgp)" at bounding box center [494, 250] width 935 height 10
checkbox \(tgp\) "true"
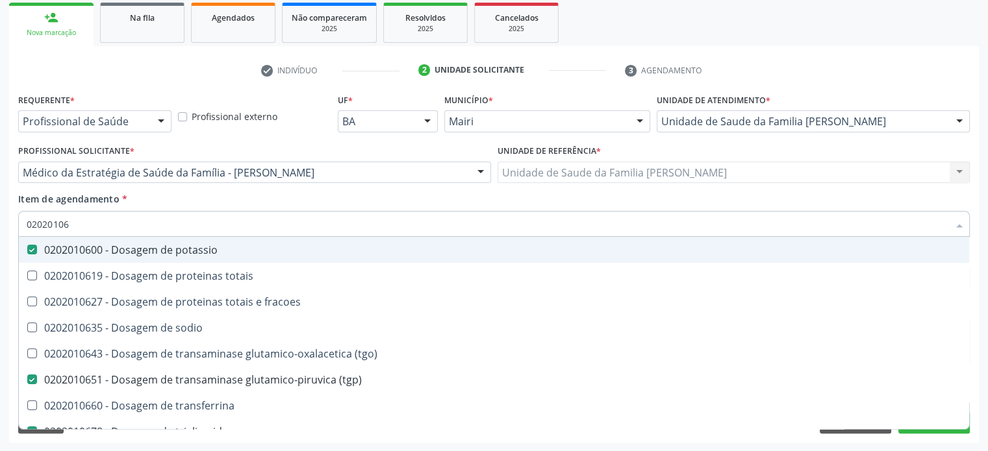
type input "020201064"
checkbox potassio "false"
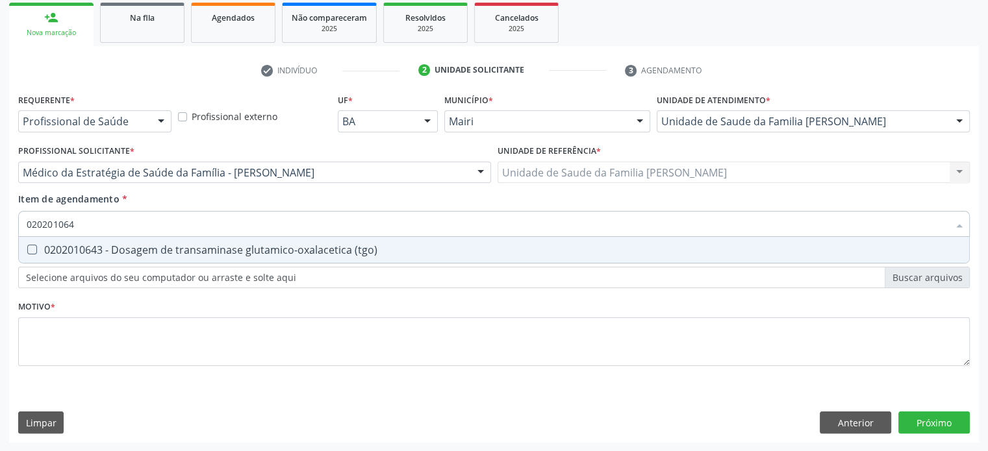
type input "0202010643"
click at [183, 254] on div "0202010643 - Dosagem de transaminase glutamico-oxalacetica (tgo)" at bounding box center [494, 250] width 935 height 10
checkbox \(tgo\) "true"
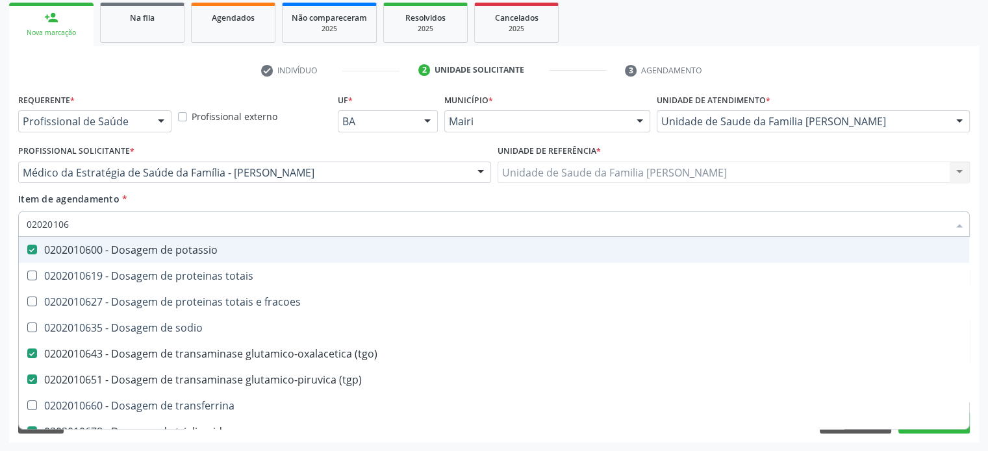
type input "0202010"
checkbox potassio "false"
checkbox \(tgp\) "false"
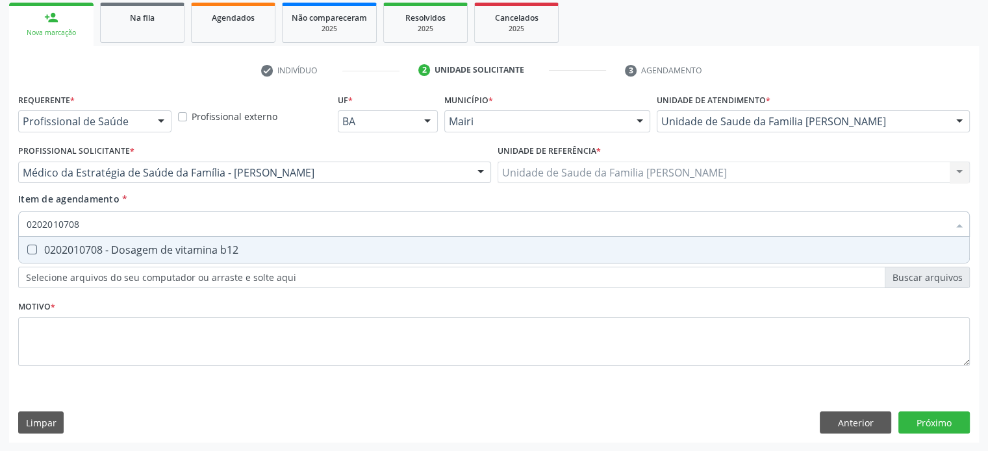
click at [183, 254] on div "0202010708 - Dosagem de vitamina b12" at bounding box center [494, 250] width 935 height 10
click at [183, 254] on div "0202010767 - Dosagem de 25 hidroxivitamina d" at bounding box center [494, 250] width 935 height 10
click at [183, 254] on div "0202010210 - Dosagem de calcio" at bounding box center [494, 250] width 935 height 10
click at [183, 254] on div "0202010384 - Dosagem de ferritina" at bounding box center [494, 250] width 935 height 10
click at [183, 254] on div "0202060390 - Dosagem de triiodotironina ([MEDICAL_DATA])" at bounding box center [494, 250] width 935 height 10
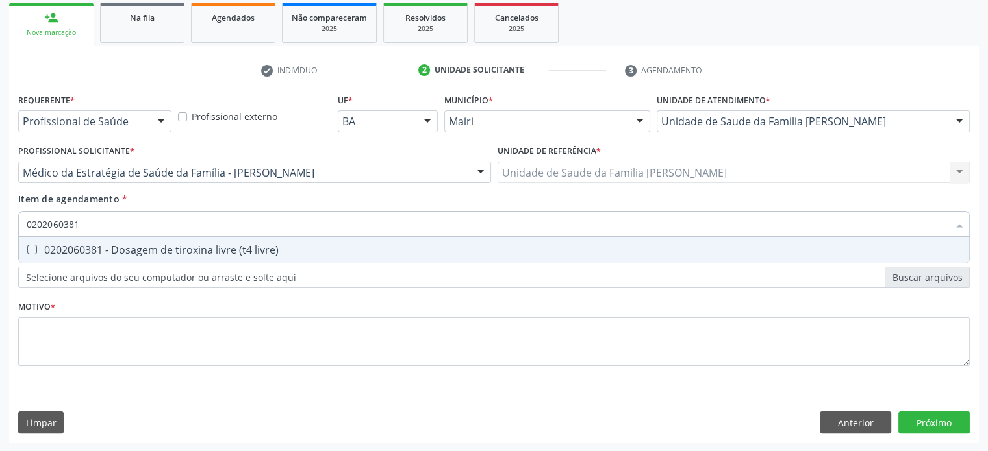
click at [183, 254] on div "0202060381 - Dosagem de tiroxina livre (t4 livre)" at bounding box center [494, 250] width 935 height 10
click at [183, 254] on div "0202060250 - Dosagem de hormonio tireoestimulante (tsh)" at bounding box center [494, 250] width 935 height 10
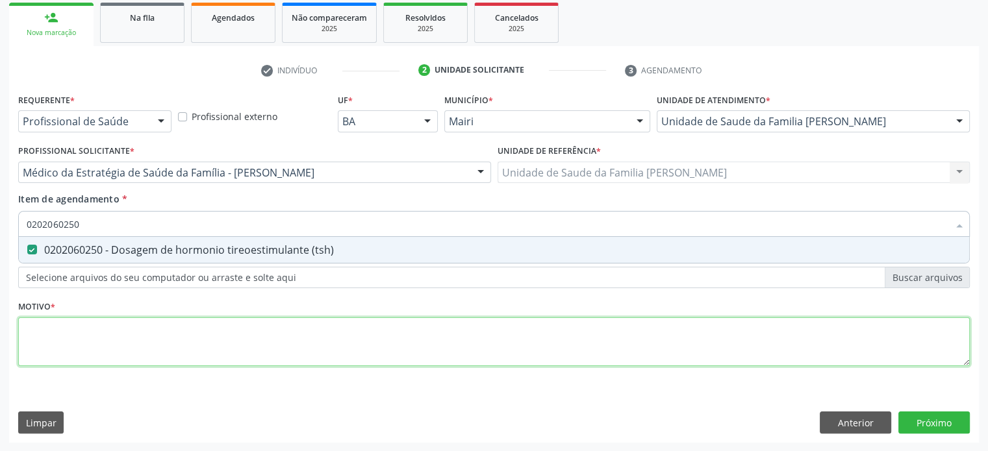
click at [40, 343] on div "Requerente * Profissional de Saúde Profissional de Saúde Paciente Nenhum result…" at bounding box center [493, 237] width 951 height 294
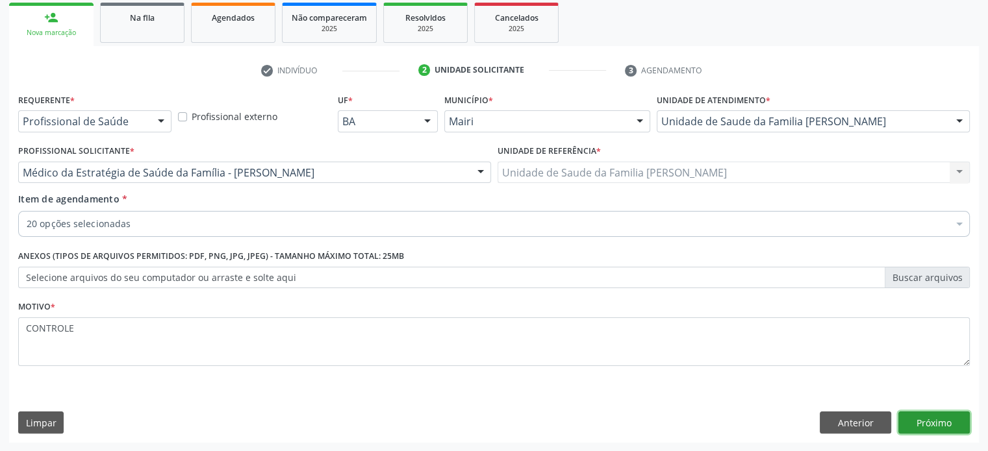
click at [930, 420] on button "Próximo" at bounding box center [933, 423] width 71 height 22
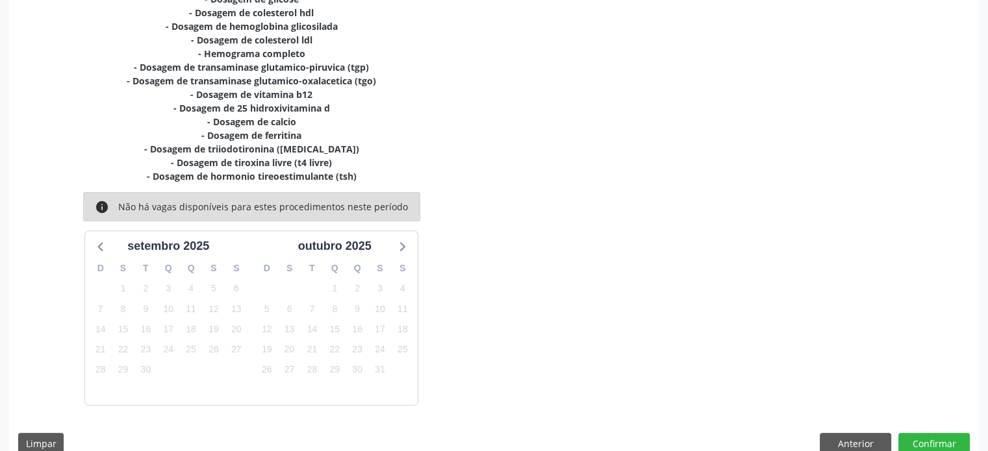
scroll to position [410, 0]
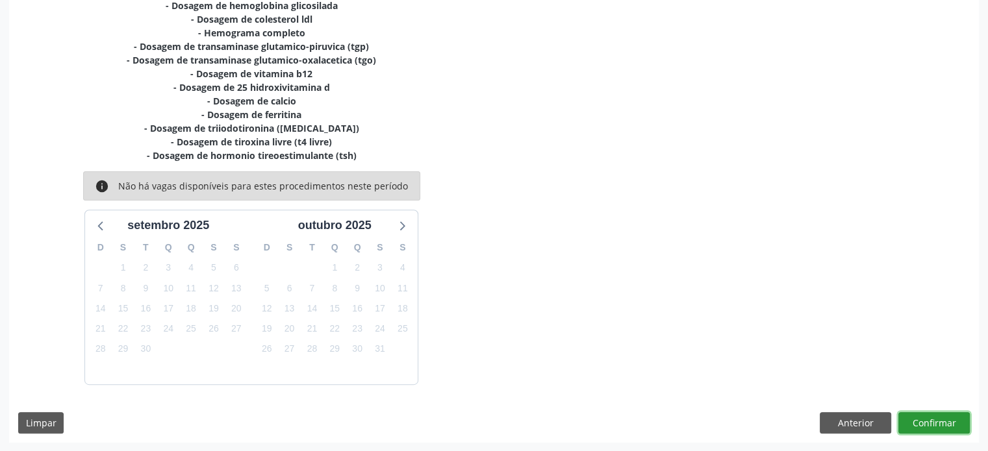
click at [939, 423] on button "Confirmar" at bounding box center [933, 423] width 71 height 22
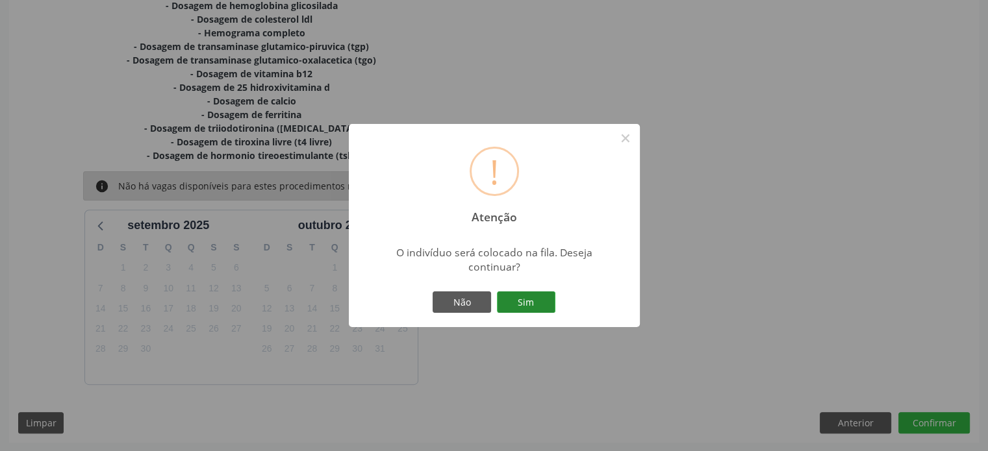
click at [535, 301] on button "Sim" at bounding box center [526, 303] width 58 height 22
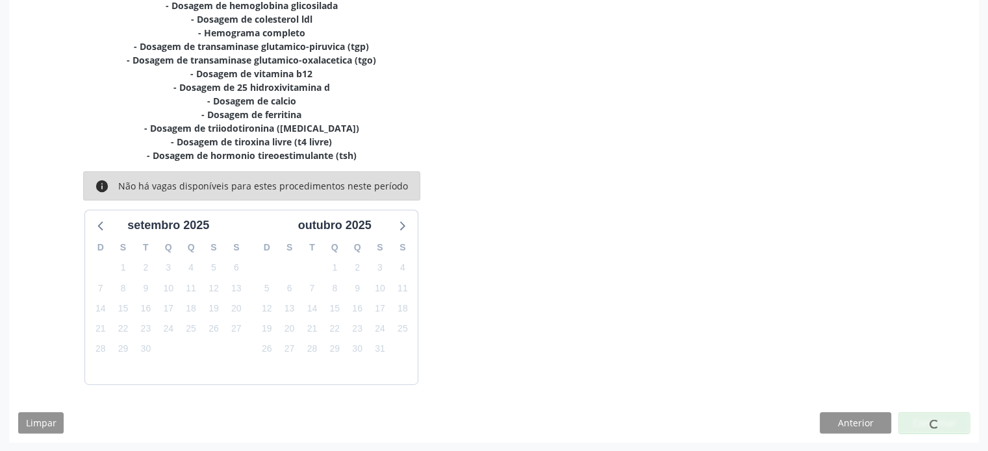
scroll to position [0, 0]
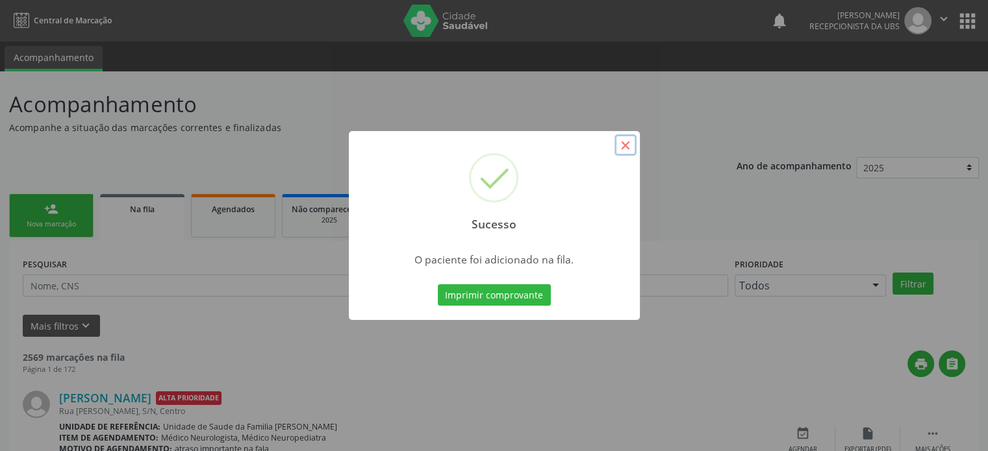
click at [625, 144] on button "×" at bounding box center [625, 145] width 22 height 22
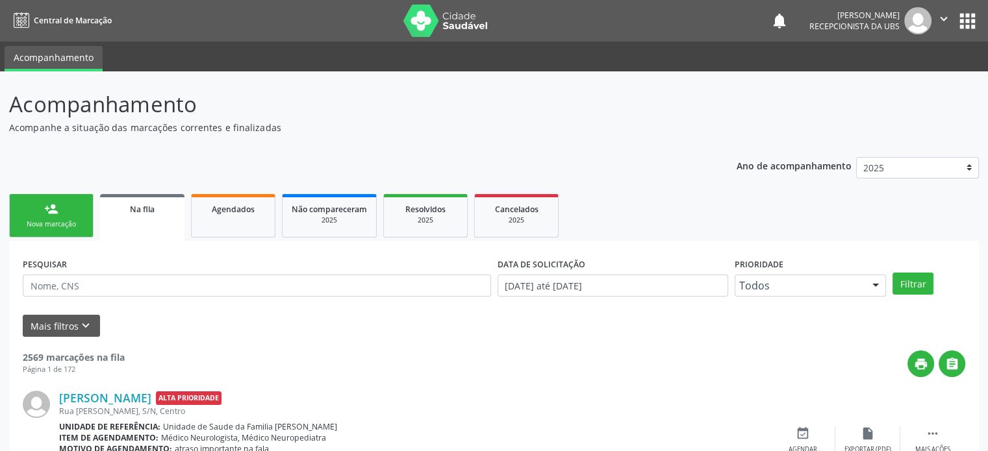
click at [57, 220] on div "Nova marcação" at bounding box center [51, 225] width 65 height 10
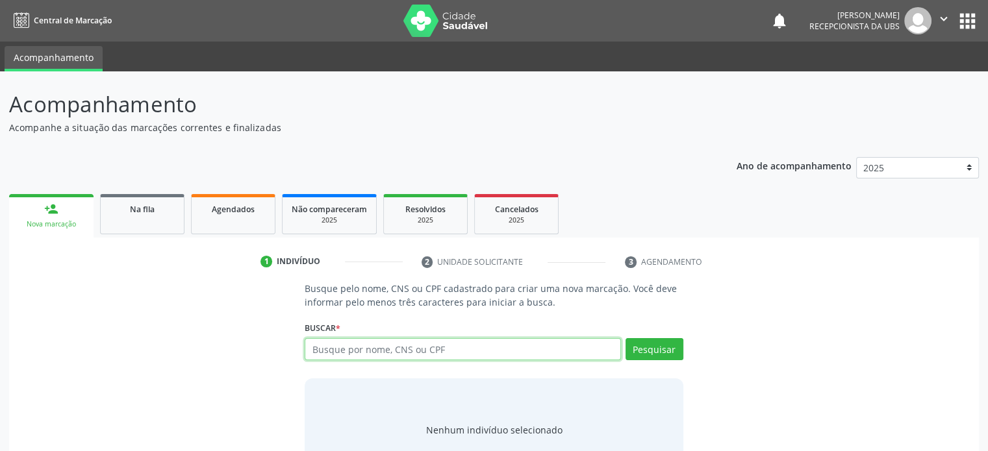
click at [358, 353] on input "text" at bounding box center [463, 349] width 316 height 22
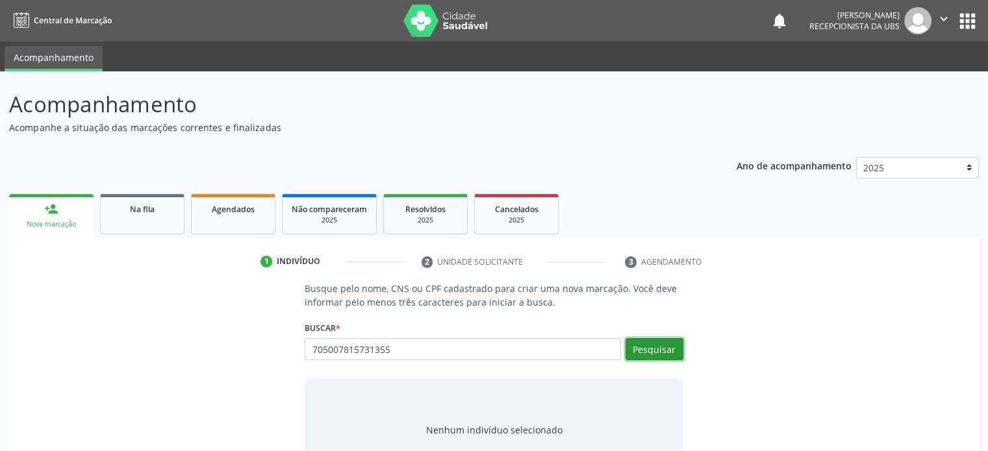
click at [657, 351] on button "Pesquisar" at bounding box center [654, 349] width 58 height 22
click at [418, 350] on input "705007815731355" at bounding box center [463, 349] width 316 height 22
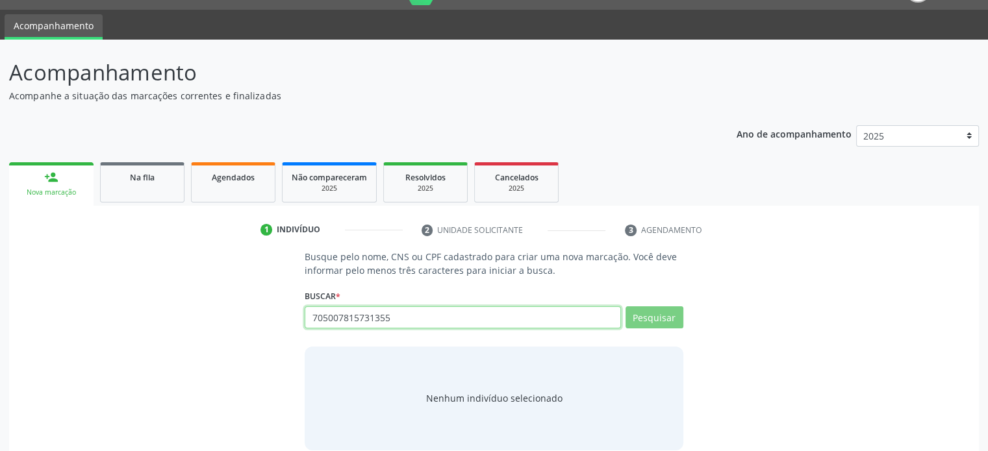
scroll to position [49, 0]
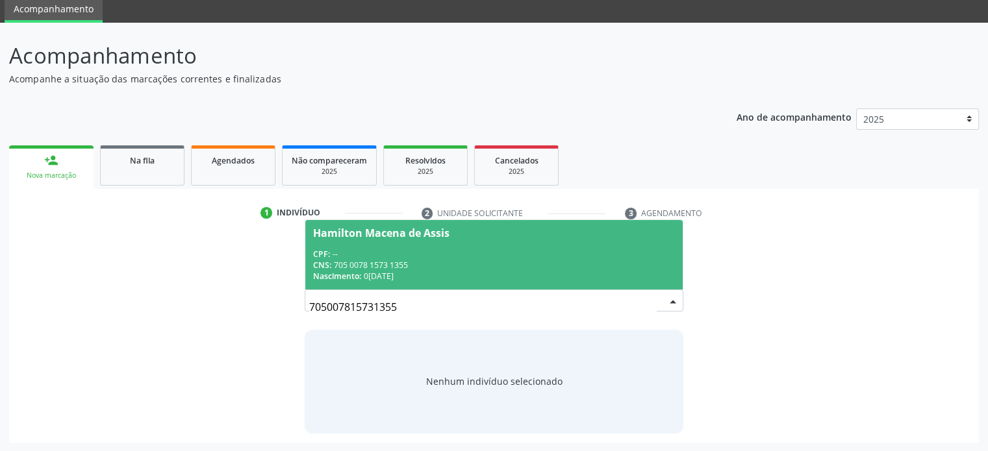
click at [405, 302] on input "705007815731355" at bounding box center [482, 307] width 347 height 26
click at [382, 245] on span "Hamilton Macena de Assis CPF: -- CNS: 705 0078 1573 1355 Nascimento: 0[DATE]" at bounding box center [493, 254] width 377 height 69
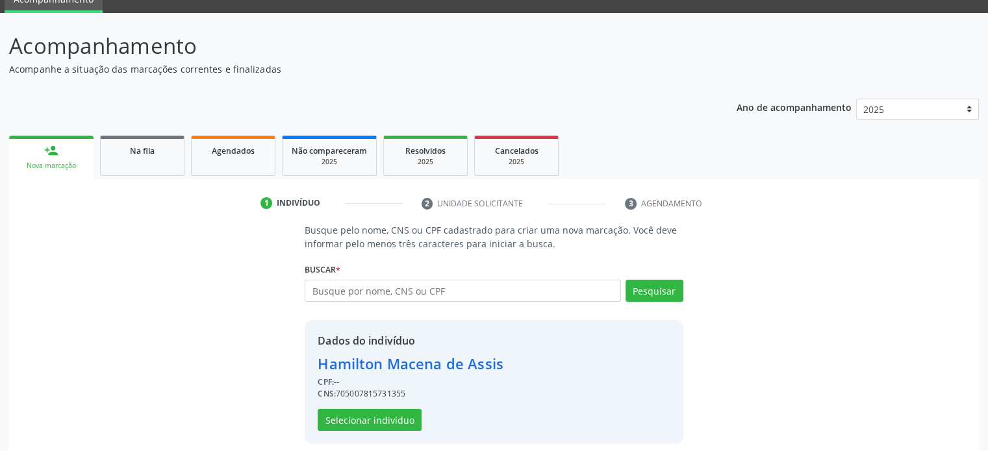
scroll to position [68, 0]
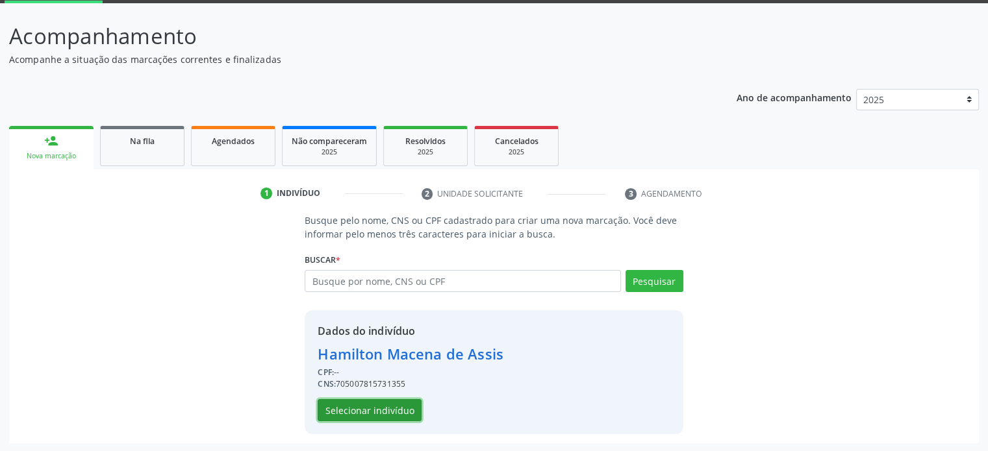
click at [382, 410] on button "Selecionar indivíduo" at bounding box center [370, 410] width 104 height 22
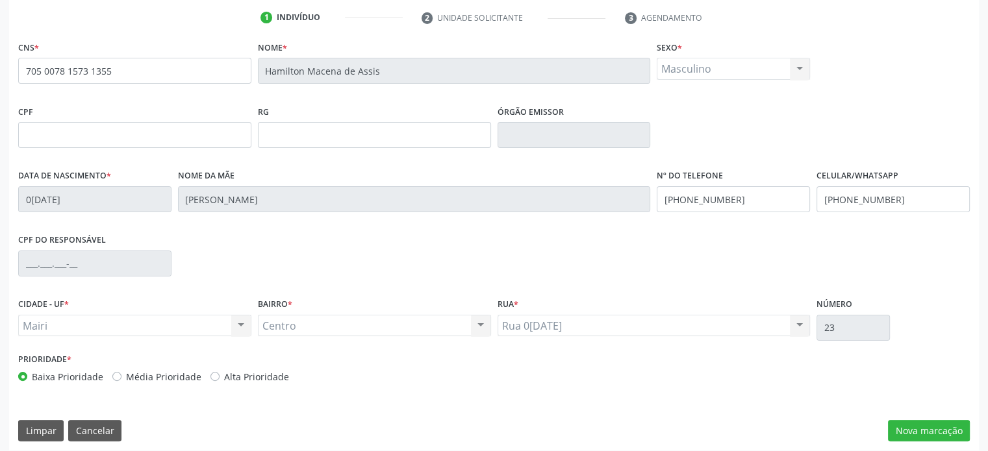
scroll to position [252, 0]
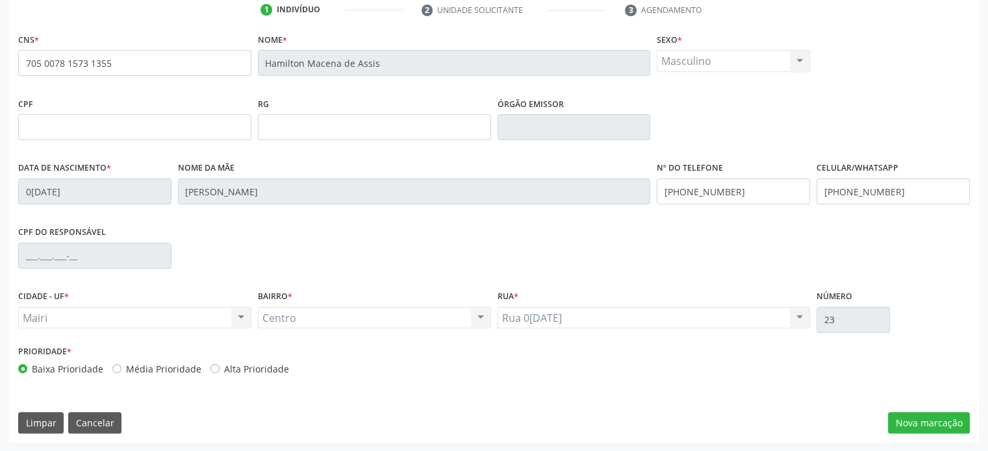
click at [241, 363] on label "Alta Prioridade" at bounding box center [256, 369] width 65 height 14
click at [220, 363] on input "Alta Prioridade" at bounding box center [214, 368] width 9 height 12
drag, startPoint x: 900, startPoint y: 193, endPoint x: 857, endPoint y: 188, distance: 43.1
click at [857, 188] on input "[PHONE_NUMBER]" at bounding box center [892, 192] width 153 height 26
click at [894, 244] on div "CPF do responsável" at bounding box center [494, 255] width 958 height 64
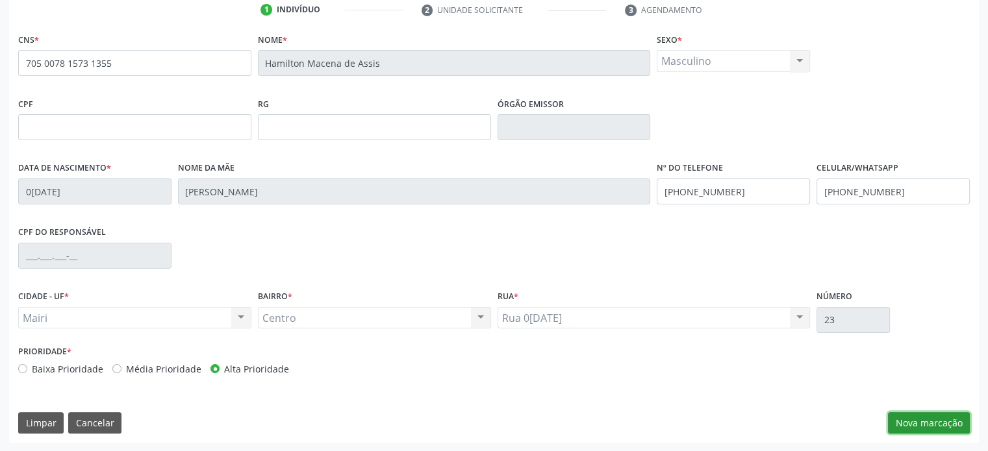
click at [909, 425] on button "Nova marcação" at bounding box center [929, 423] width 82 height 22
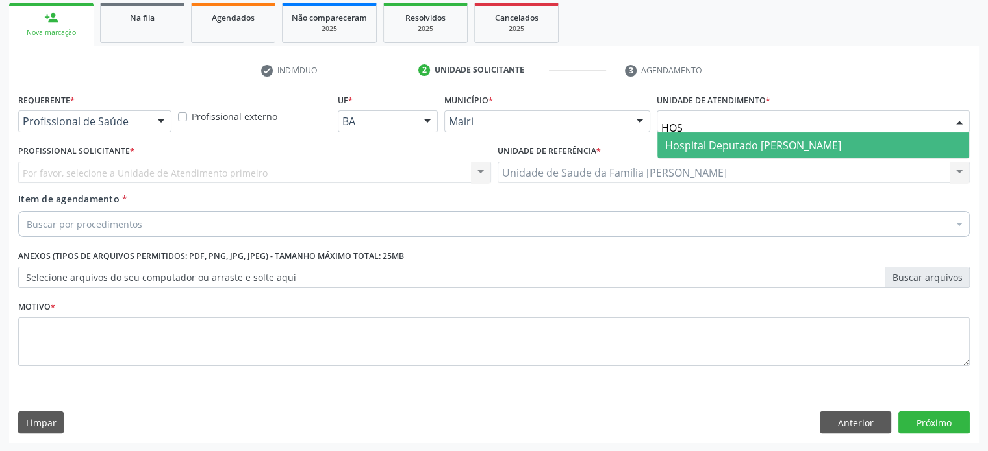
click at [718, 141] on span "Hospital Deputado [PERSON_NAME]" at bounding box center [753, 145] width 176 height 14
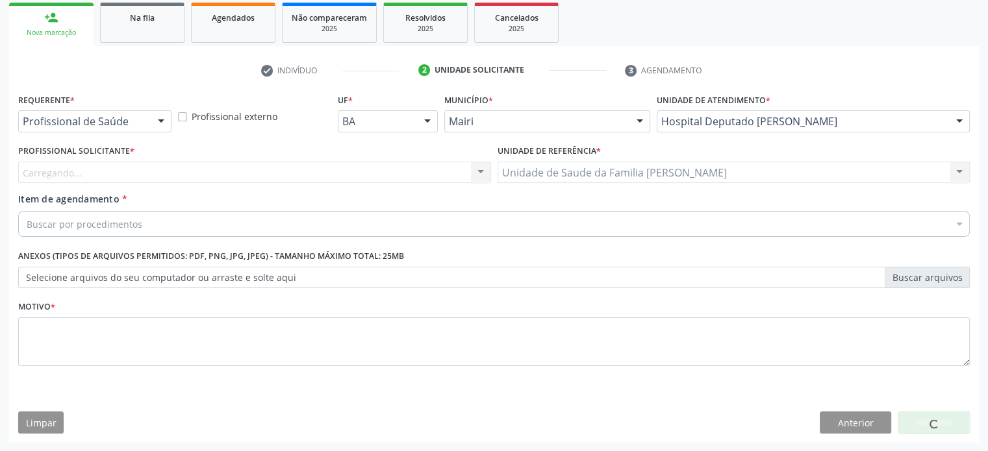
click at [94, 171] on div "Carregando... Nenhum resultado encontrado para: " " Não há nenhuma opção para s…" at bounding box center [254, 173] width 473 height 22
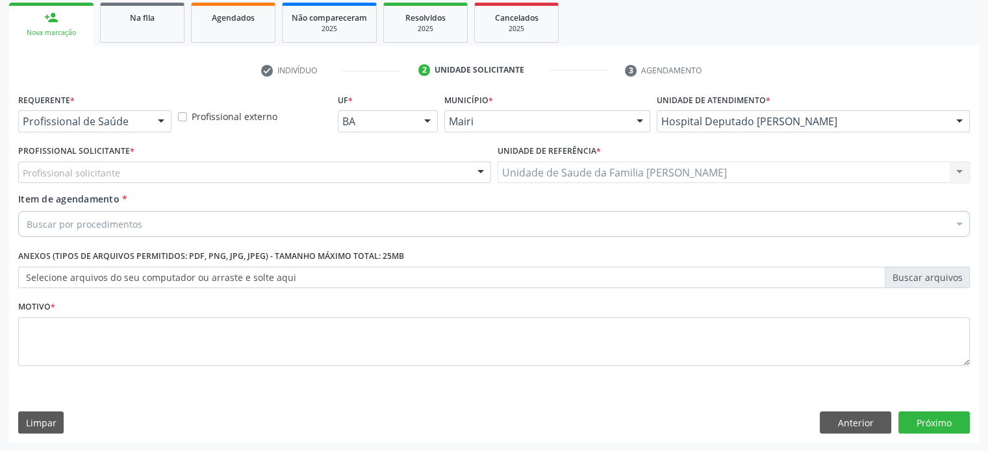
click at [130, 168] on div "Profissional solicitante" at bounding box center [254, 173] width 473 height 22
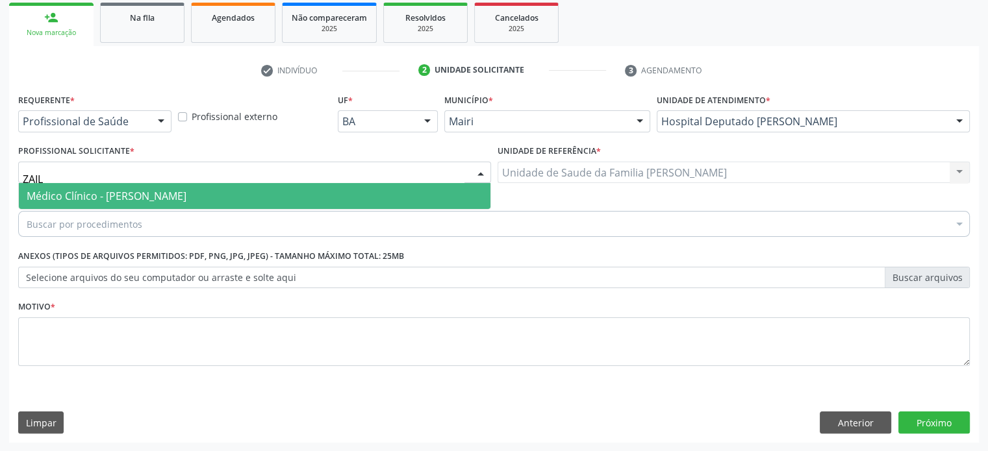
click at [142, 192] on span "Médico Clínico - [PERSON_NAME]" at bounding box center [107, 196] width 160 height 14
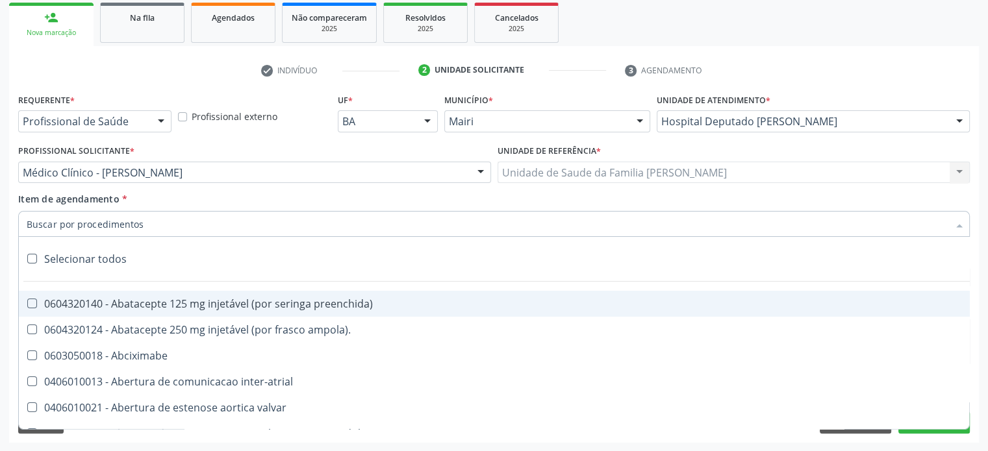
click at [515, 198] on div "Item de agendamento * Selecionar todos 0604320140 - Abatacepte 125 mg injetável…" at bounding box center [493, 212] width 951 height 41
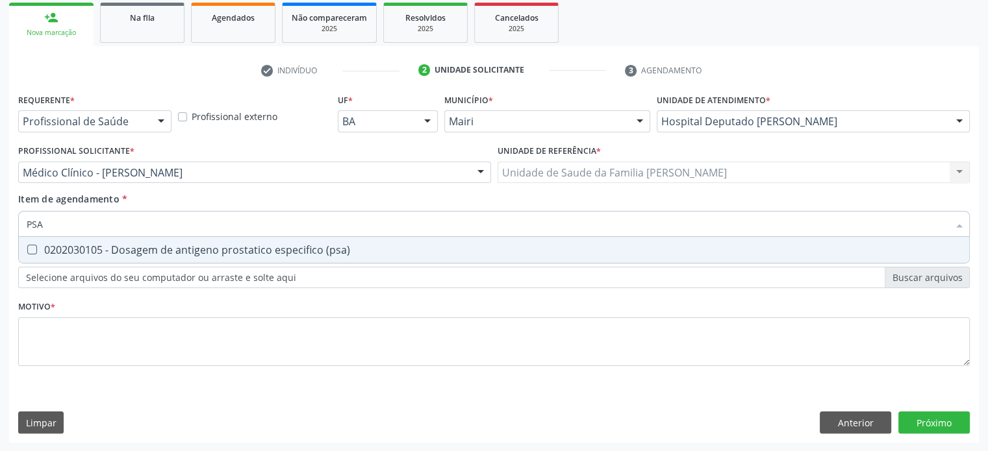
click at [103, 249] on div "0202030105 - Dosagem de antigeno prostatico especifico (psa)" at bounding box center [494, 250] width 935 height 10
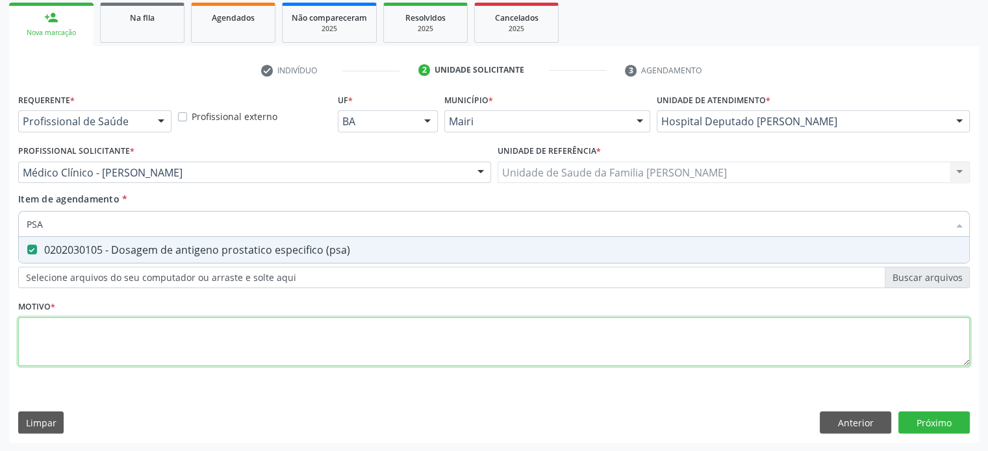
click at [63, 324] on div "Requerente * Profissional de Saúde Profissional de Saúde Paciente Nenhum result…" at bounding box center [493, 237] width 951 height 294
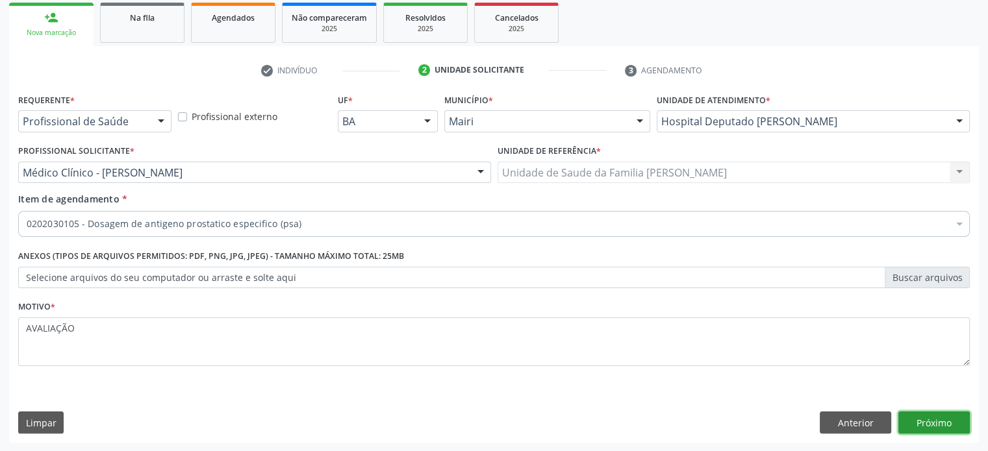
click at [927, 420] on button "Próximo" at bounding box center [933, 423] width 71 height 22
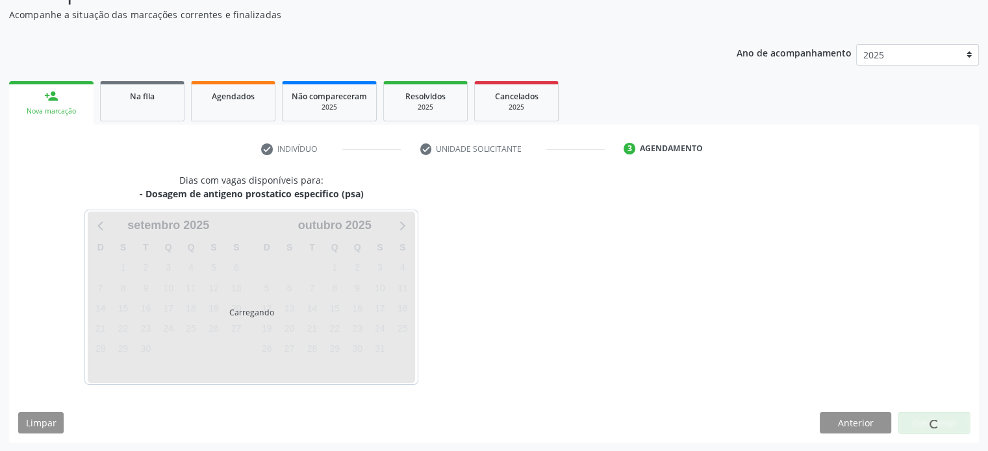
scroll to position [151, 0]
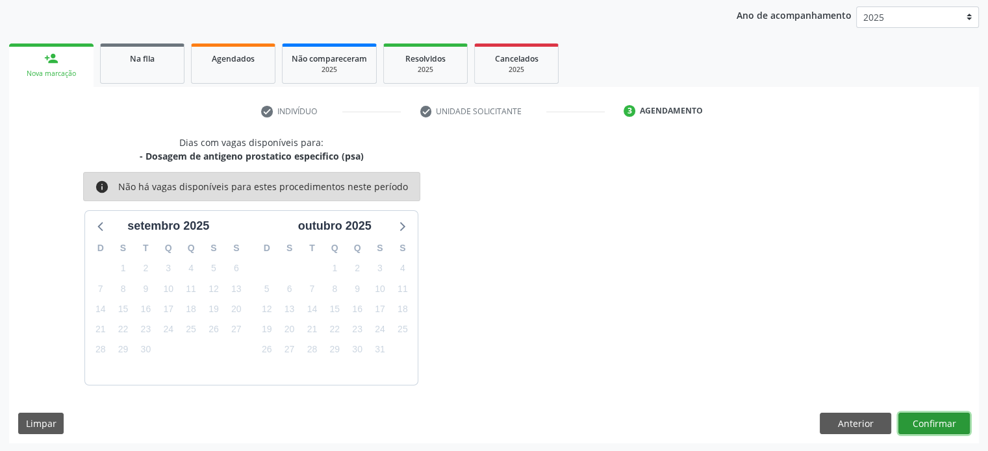
click at [926, 421] on button "Confirmar" at bounding box center [933, 424] width 71 height 22
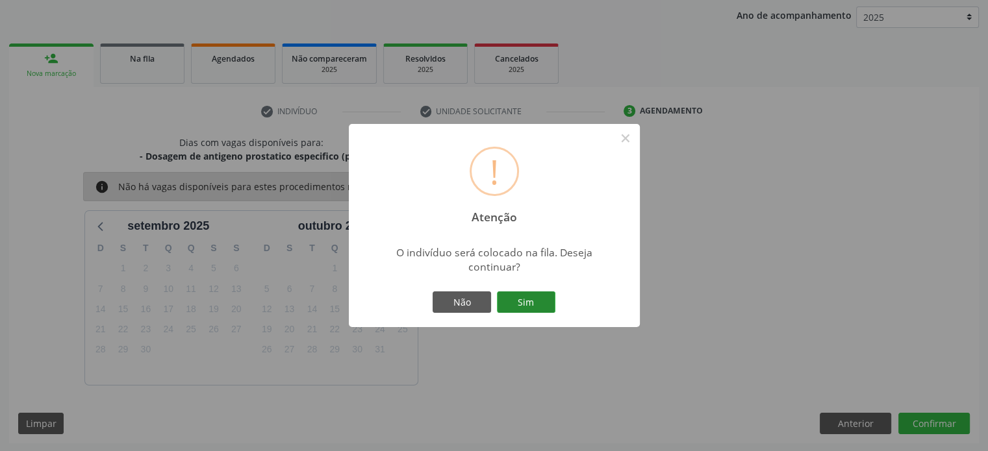
click at [518, 297] on button "Sim" at bounding box center [526, 303] width 58 height 22
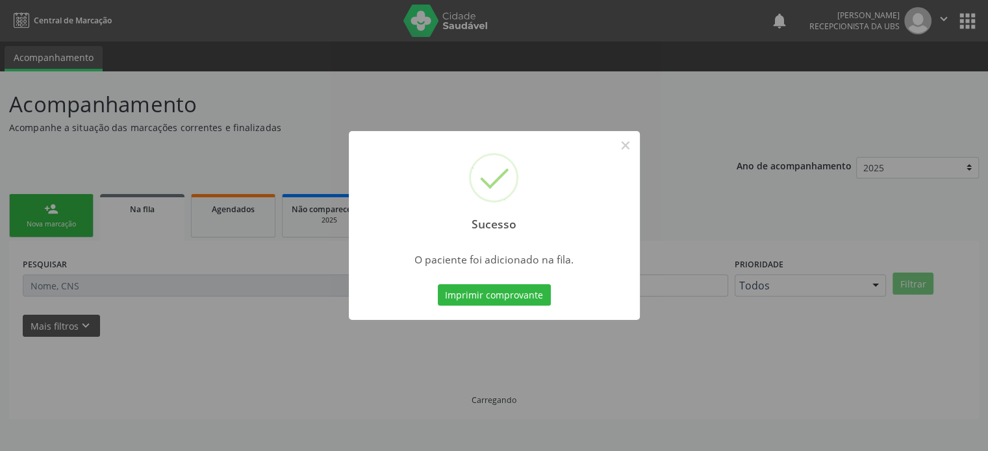
scroll to position [0, 0]
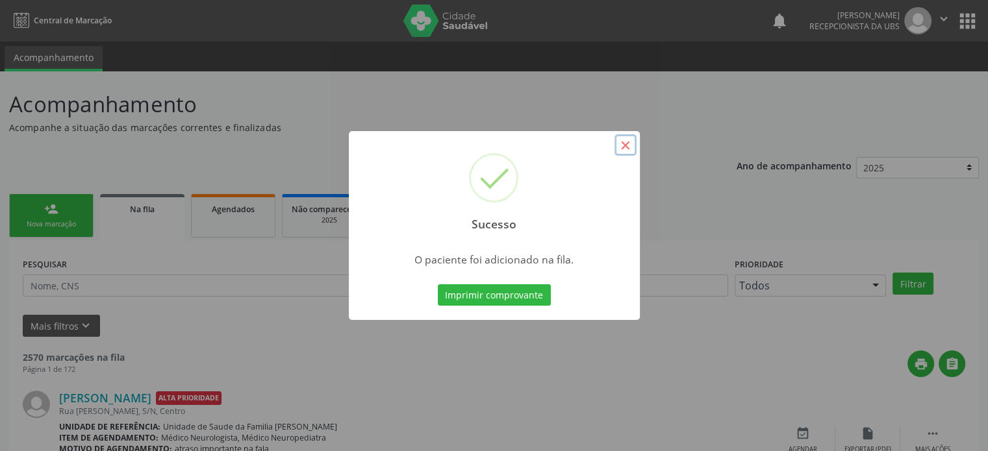
click at [625, 149] on button "×" at bounding box center [625, 145] width 22 height 22
